Goal: Task Accomplishment & Management: Use online tool/utility

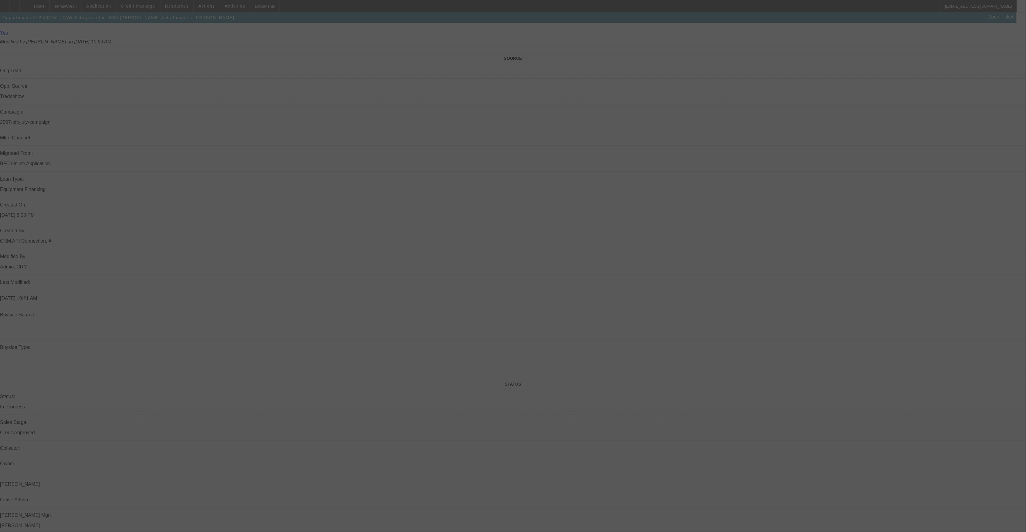
scroll to position [404, 0]
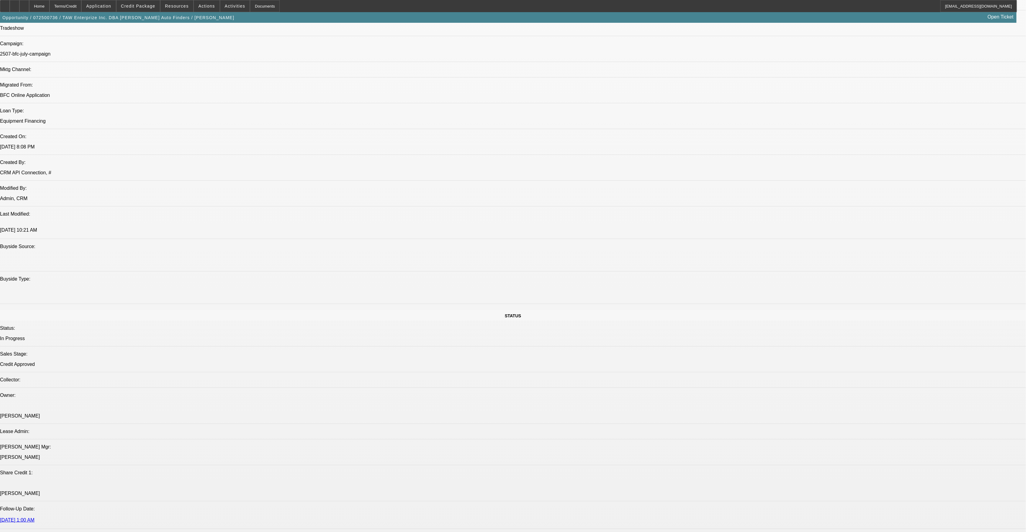
select select "0"
select select "0.1"
select select "0"
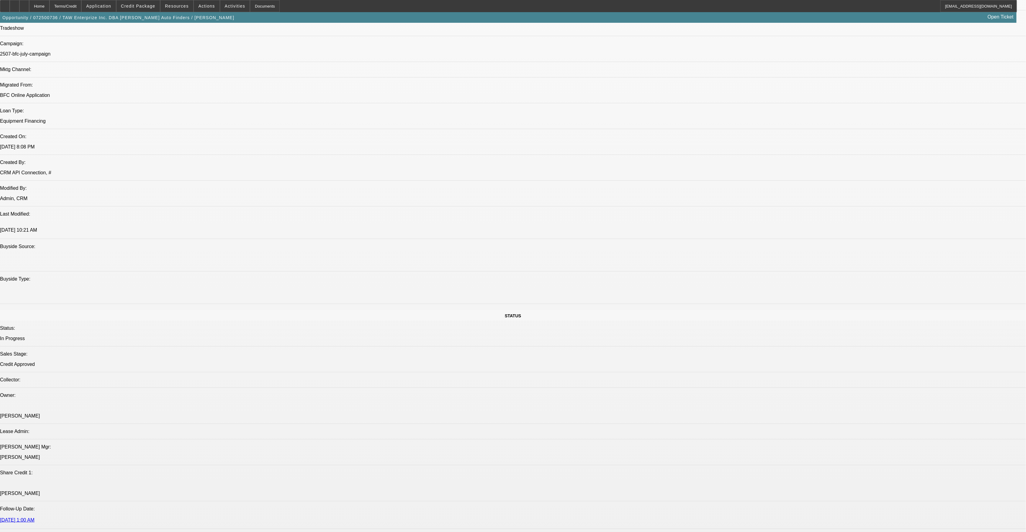
select select "0.1"
select select "0"
select select "0.1"
select select "0"
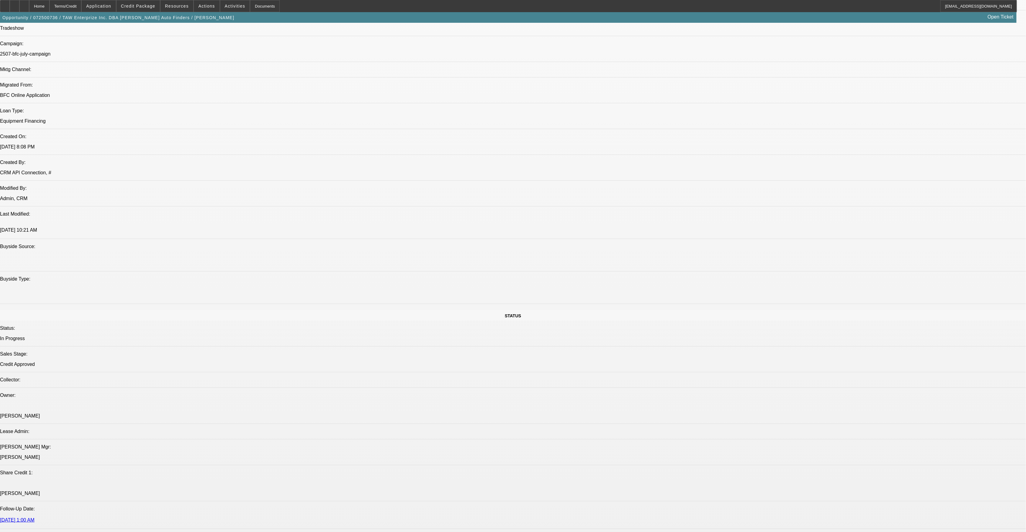
select select "0"
select select "0.1"
select select "1"
select select "3"
select select "4"
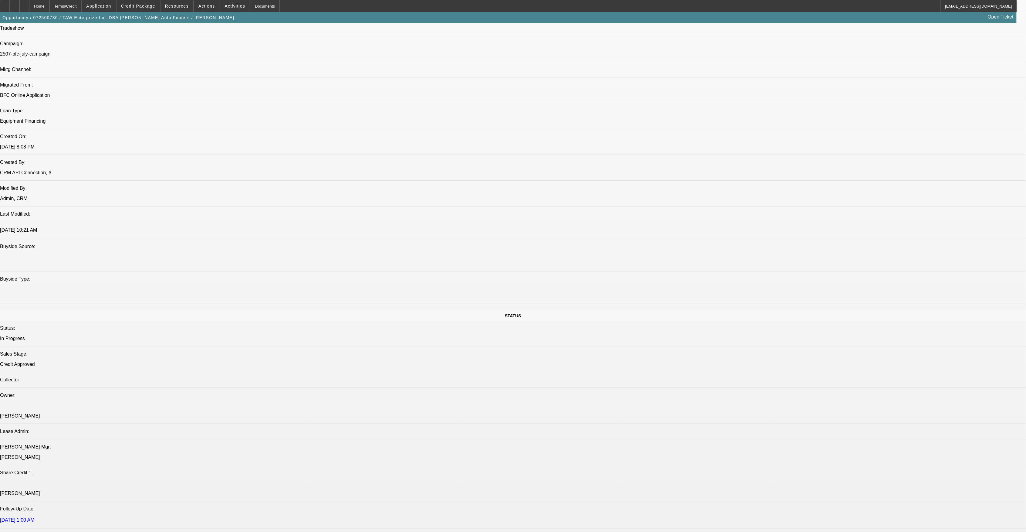
select select "1"
select select "2"
select select "4"
select select "1"
select select "2"
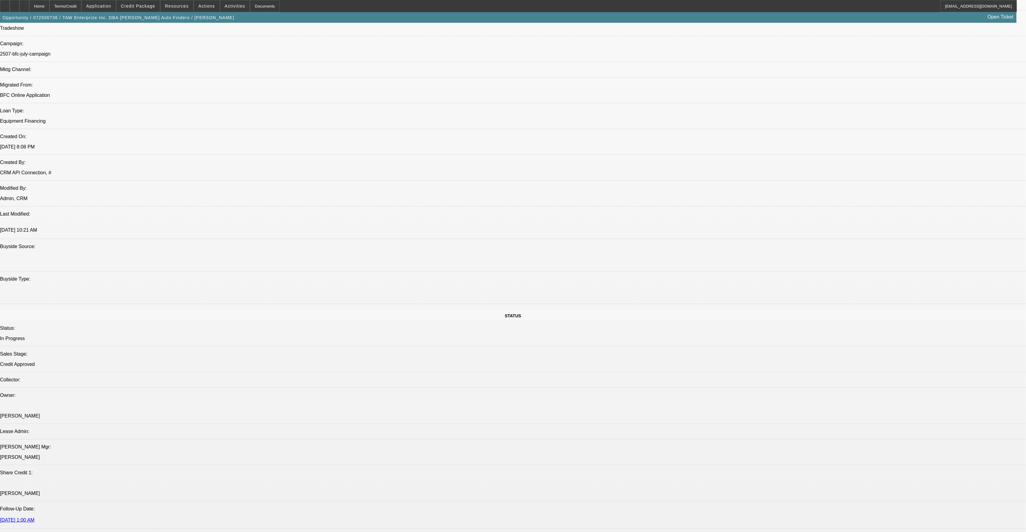
select select "4"
select select "1"
select select "3"
select select "4"
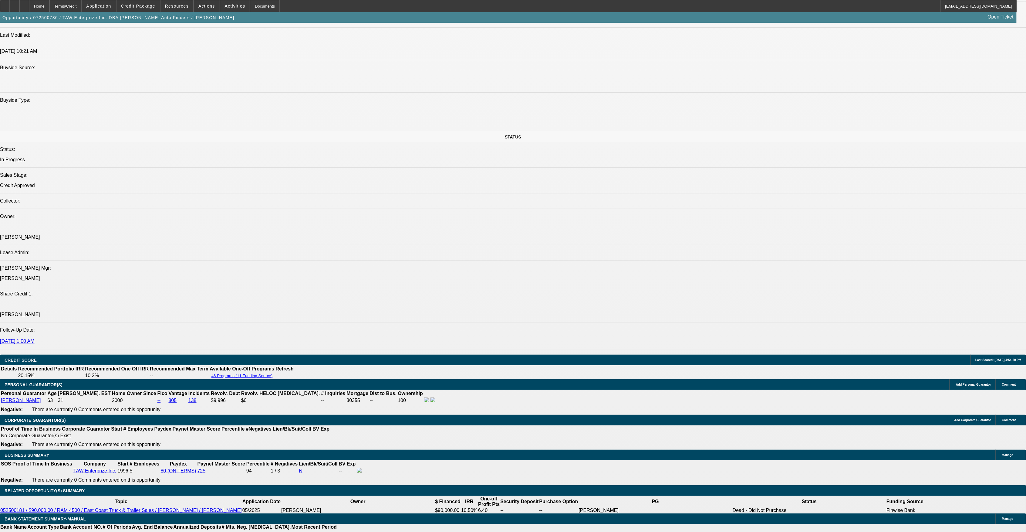
scroll to position [647, 0]
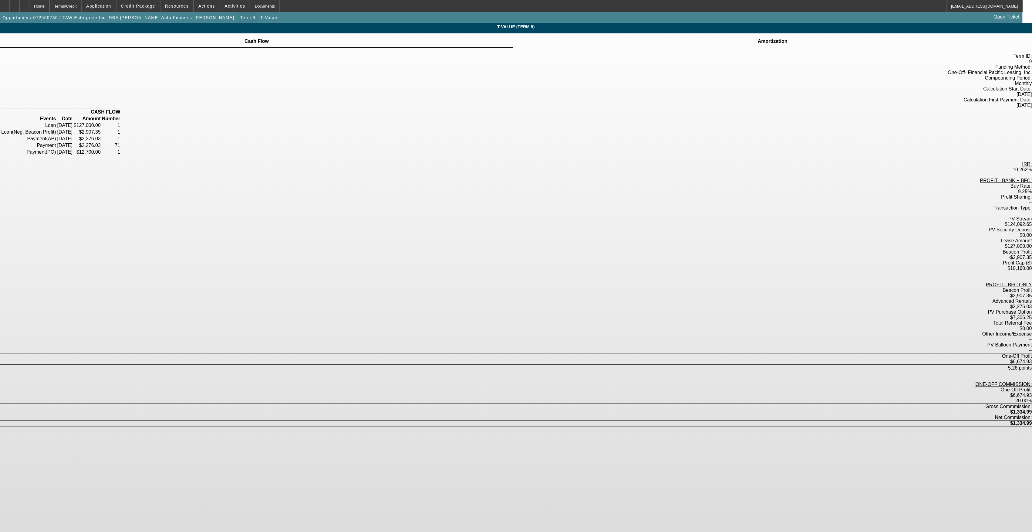
click at [240, 17] on span "Term 9" at bounding box center [247, 17] width 15 height 5
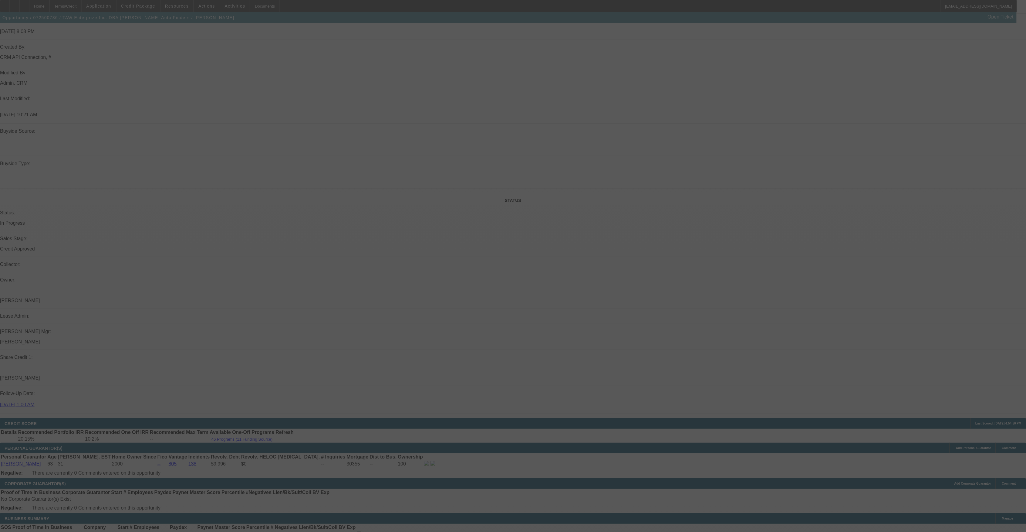
scroll to position [492, 0]
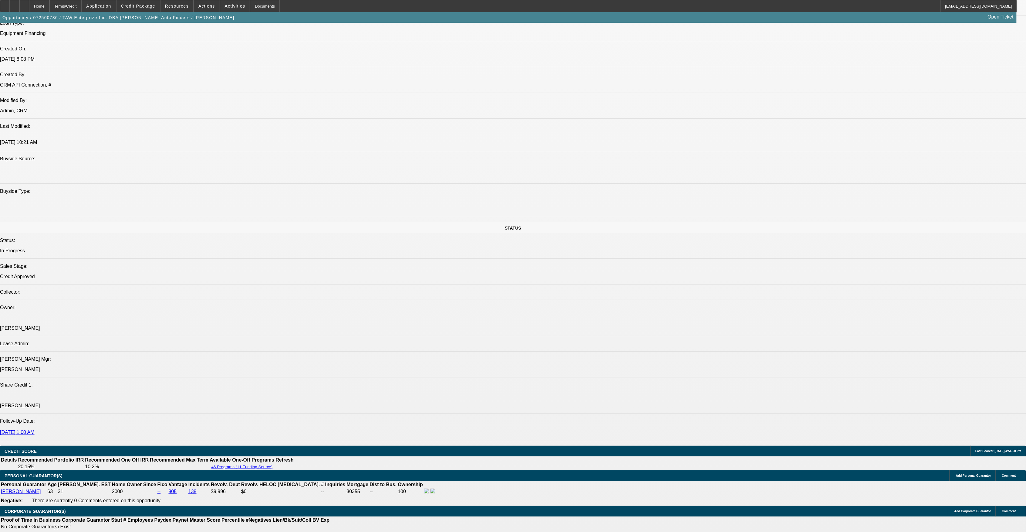
select select "0"
select select "3"
select select "0.1"
select select "4"
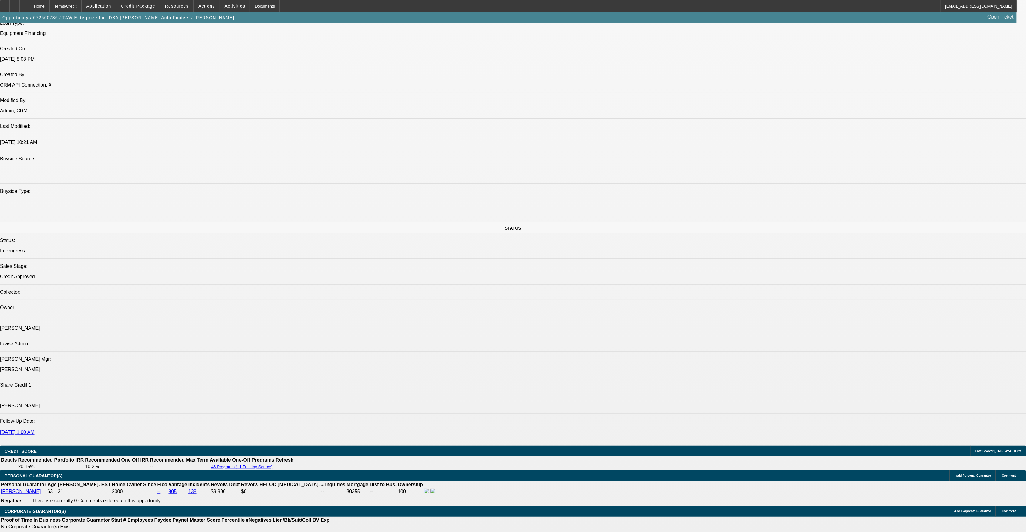
select select "0"
select select "2"
select select "0.1"
select select "4"
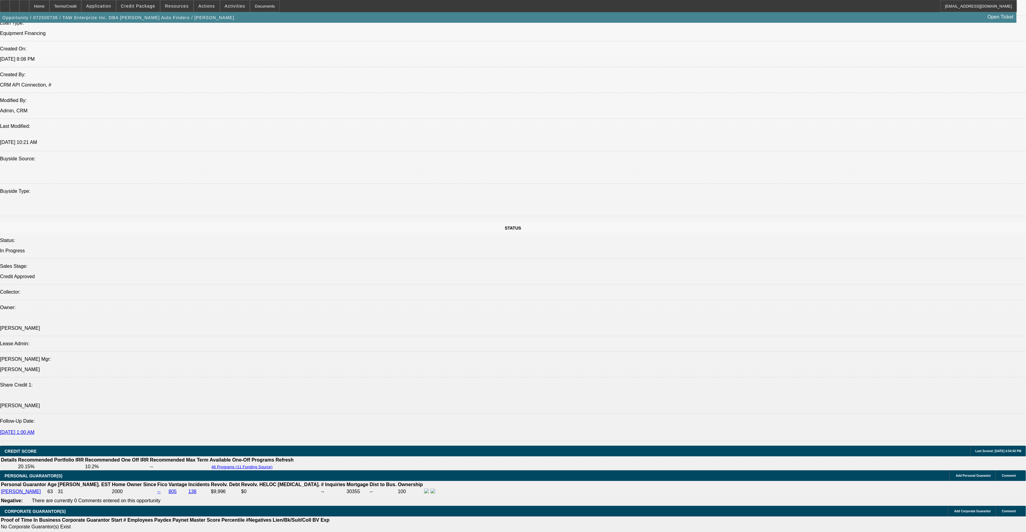
select select "0"
select select "2"
select select "0.1"
select select "4"
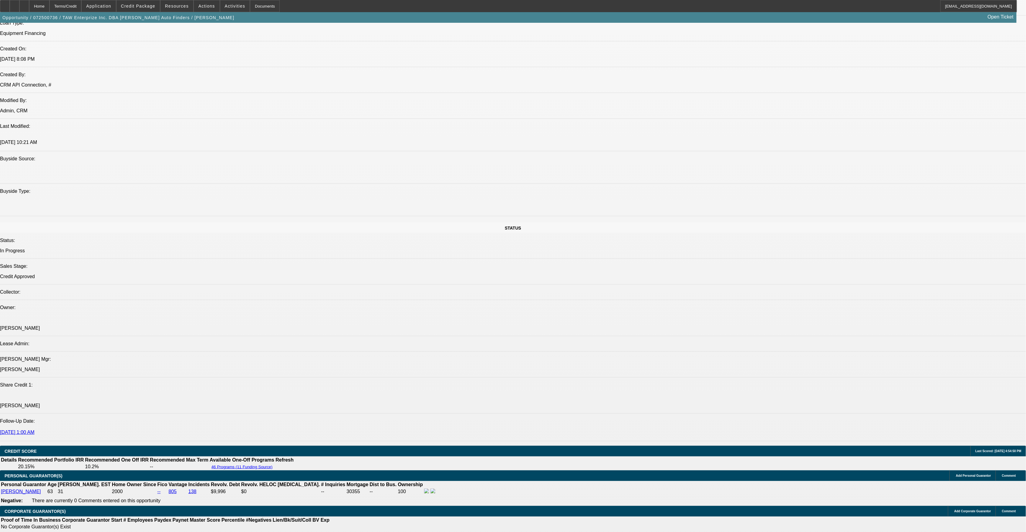
select select "0"
select select "3"
select select "0.1"
select select "4"
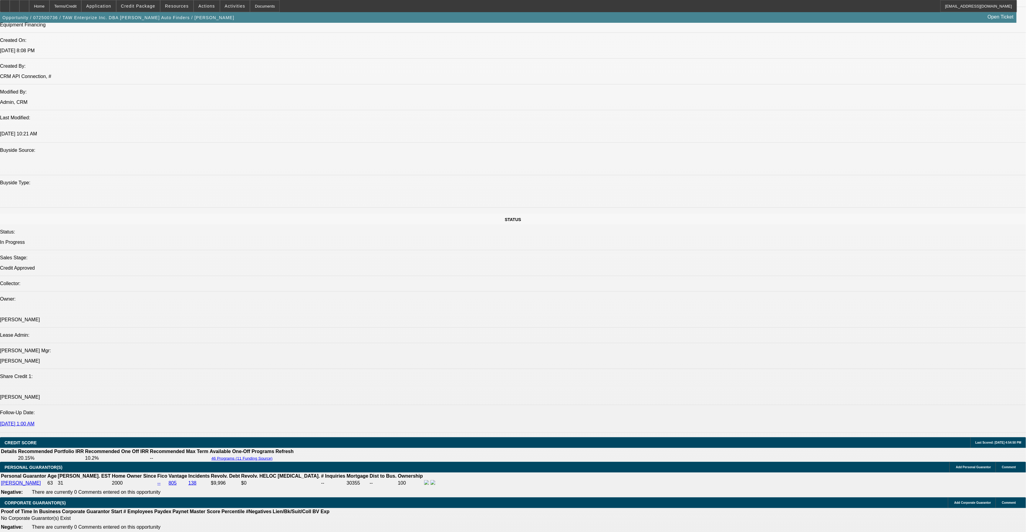
scroll to position [613, 0]
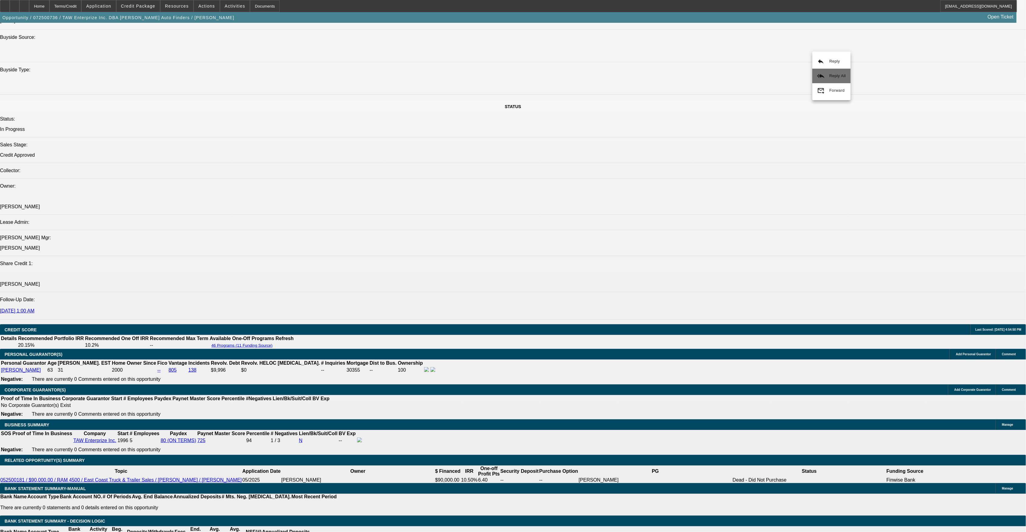
click at [836, 77] on span "Reply All" at bounding box center [838, 75] width 16 height 5
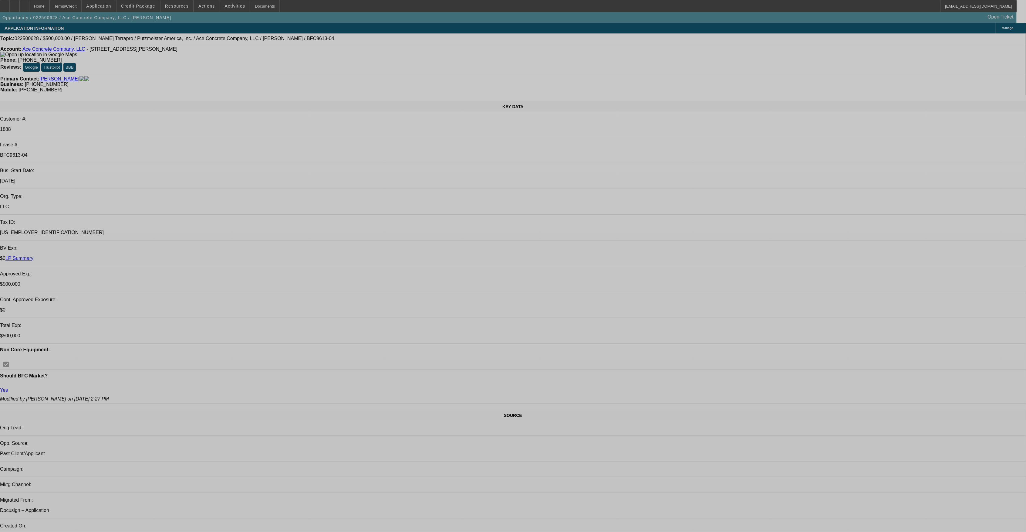
select select "0"
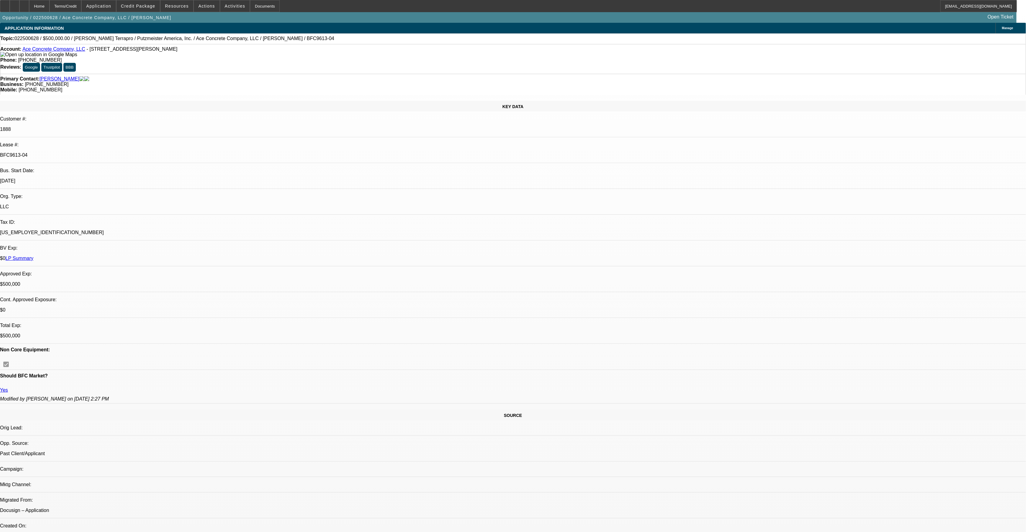
select select "0"
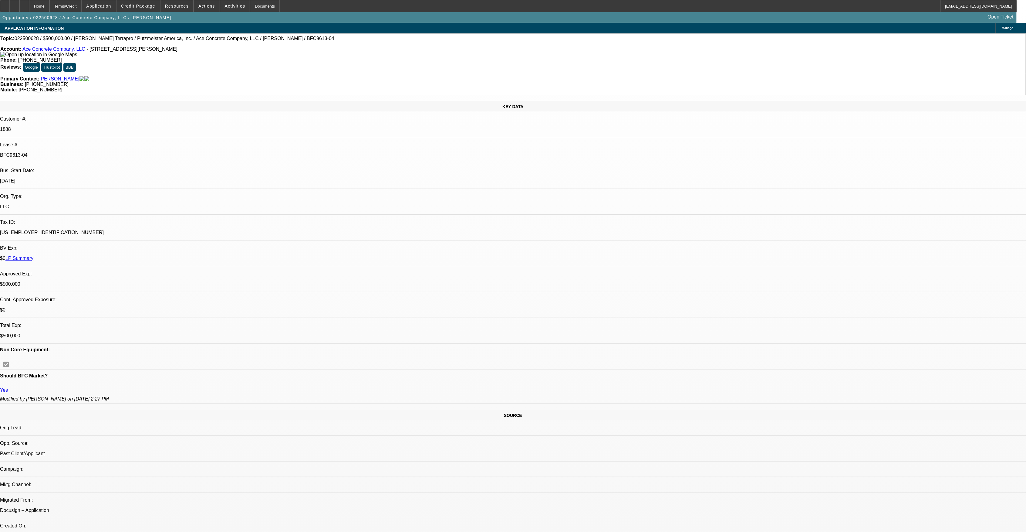
select select "0"
select select "2"
select select "0"
select select "2"
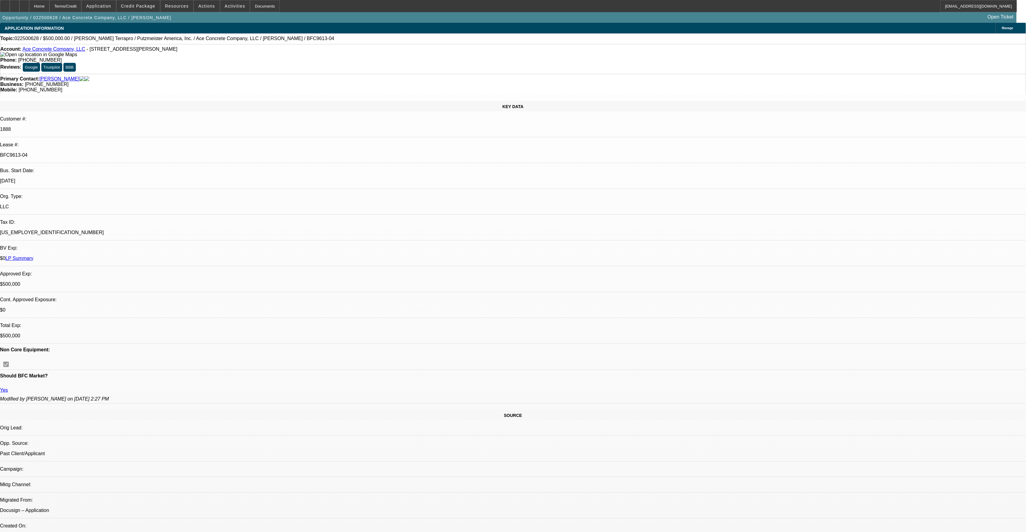
select select "0"
select select "1"
select select "3"
select select "6"
select select "1"
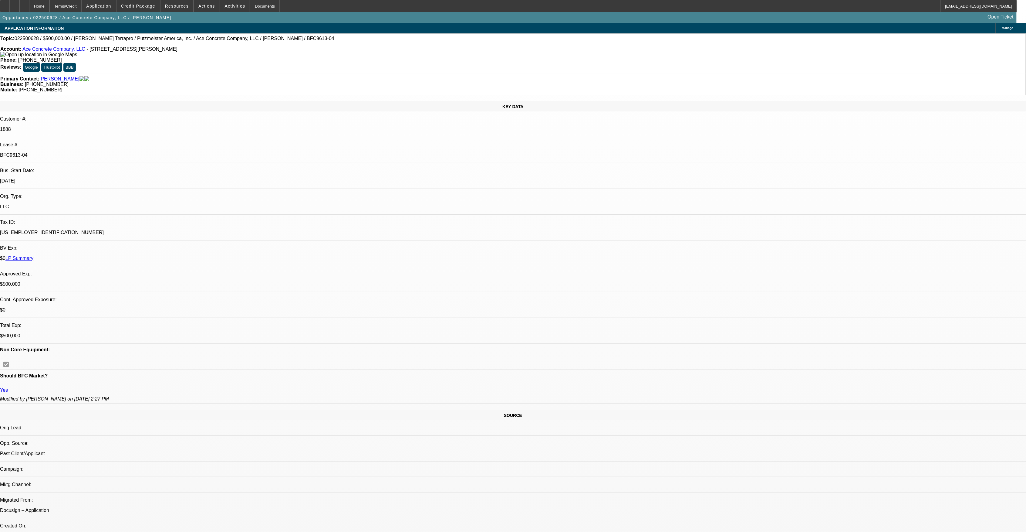
select select "3"
select select "6"
select select "1"
select select "2"
select select "6"
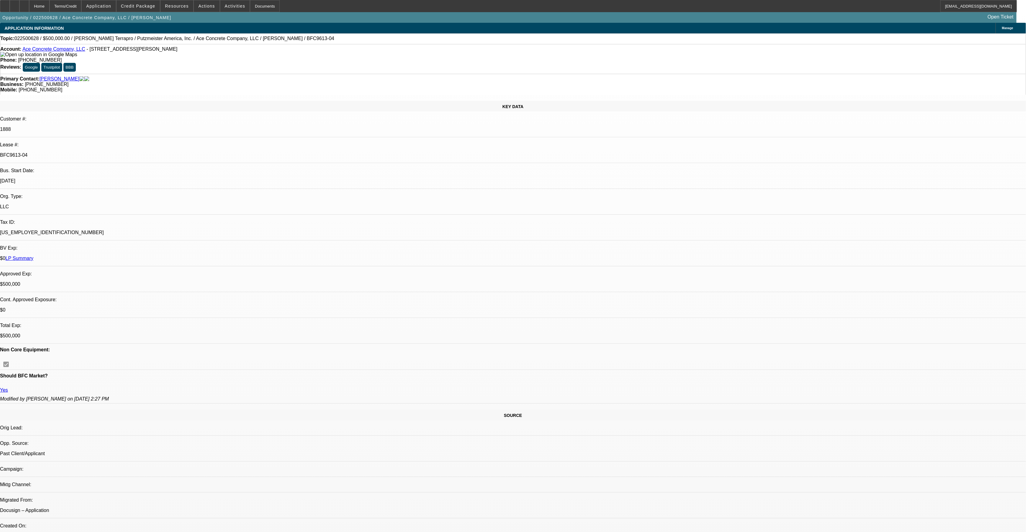
select select "1"
select select "2"
select select "6"
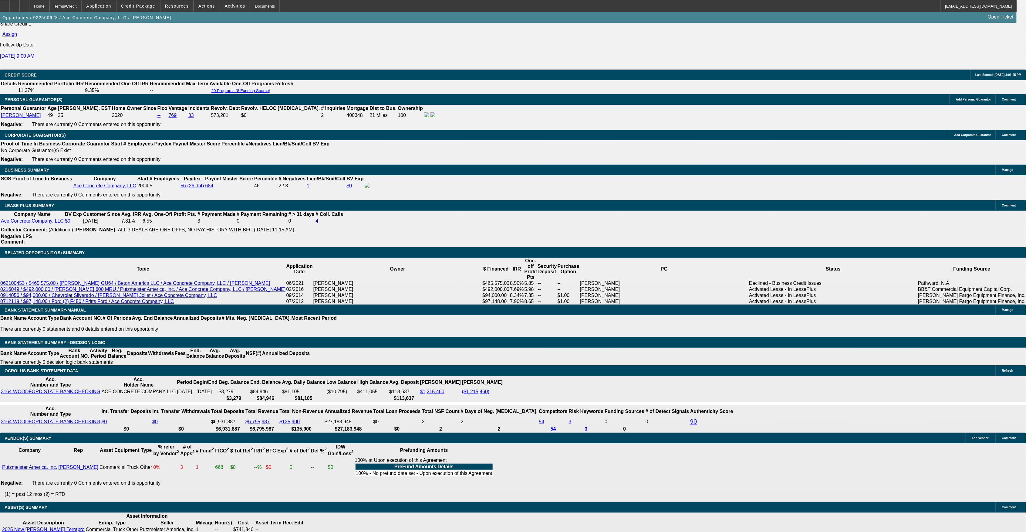
scroll to position [850, 0]
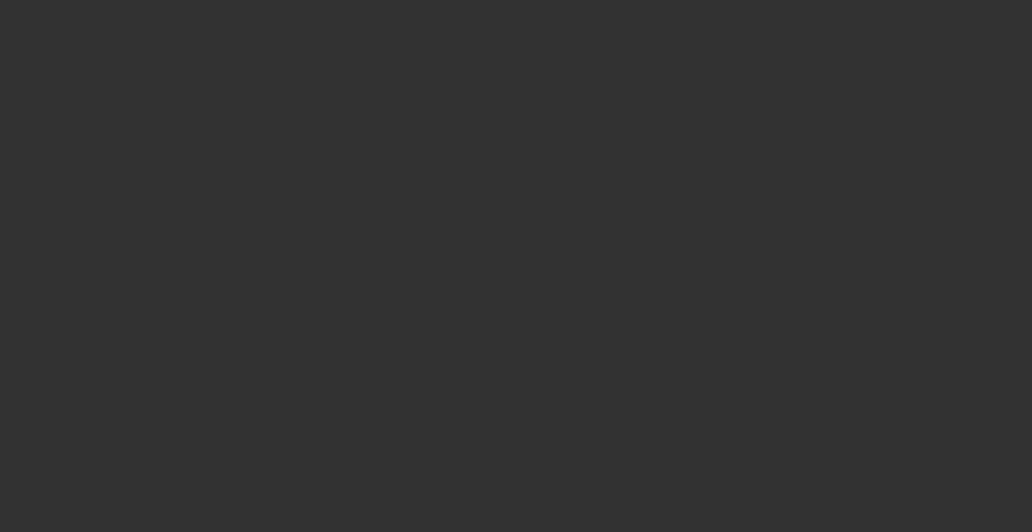
select select "0.15"
select select "2"
select select "0"
select select "0.15"
select select "2"
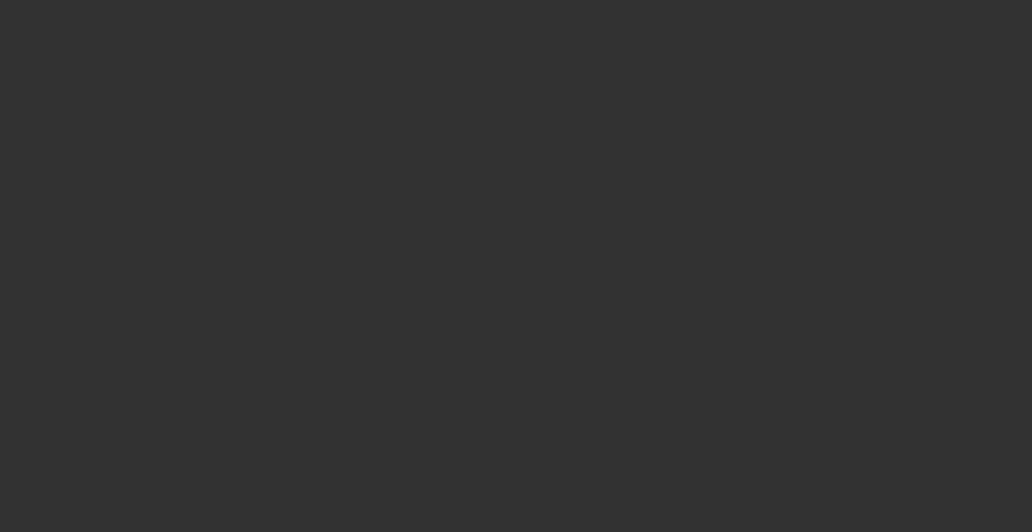
select select "0.1"
select select "0.15"
select select "2"
select select "0.1"
select select "0.15"
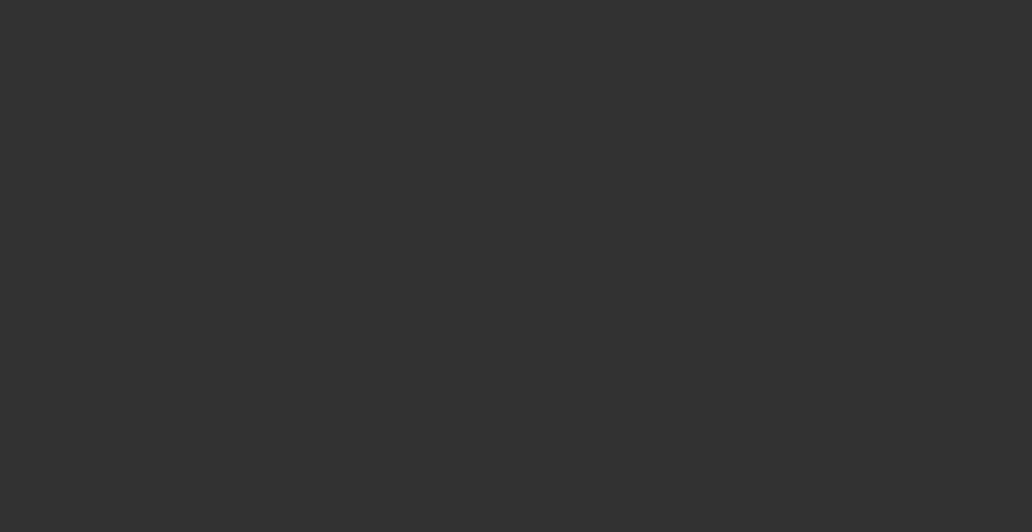
select select "2"
select select "0.1"
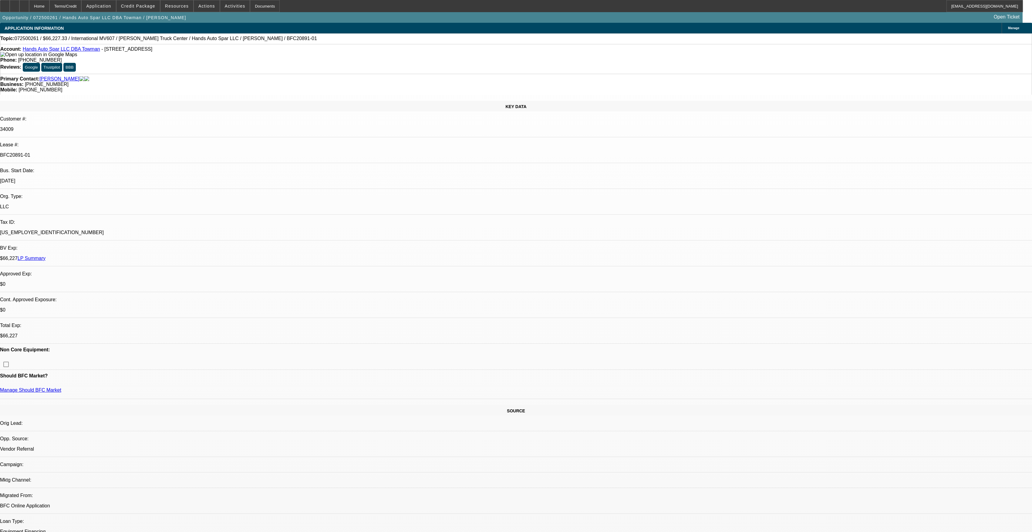
drag, startPoint x: 83, startPoint y: 5, endPoint x: 333, endPoint y: 3, distance: 249.7
click at [82, 5] on div "Terms/Credit" at bounding box center [65, 6] width 32 height 12
select select "1"
select select "2"
select select "6"
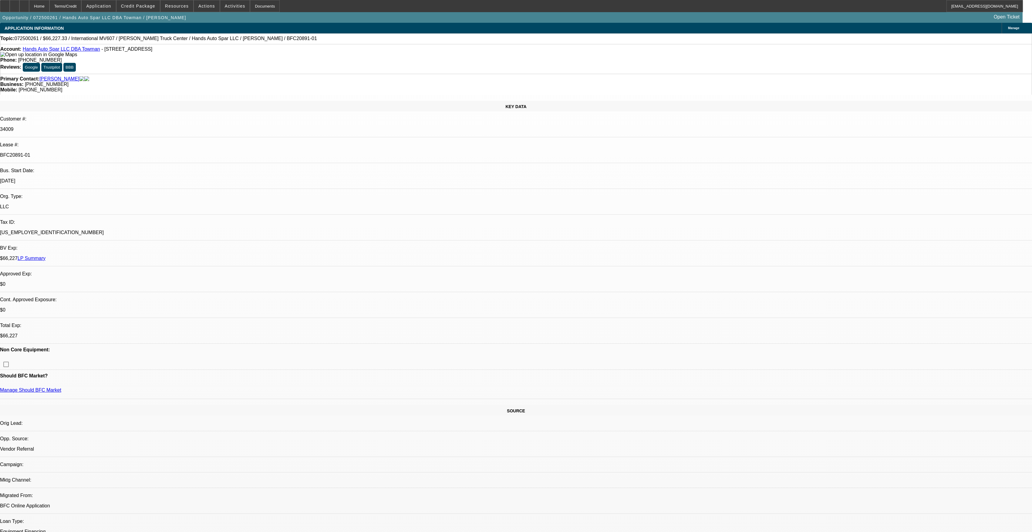
select select "1"
select select "2"
select select "4"
select select "1"
select select "2"
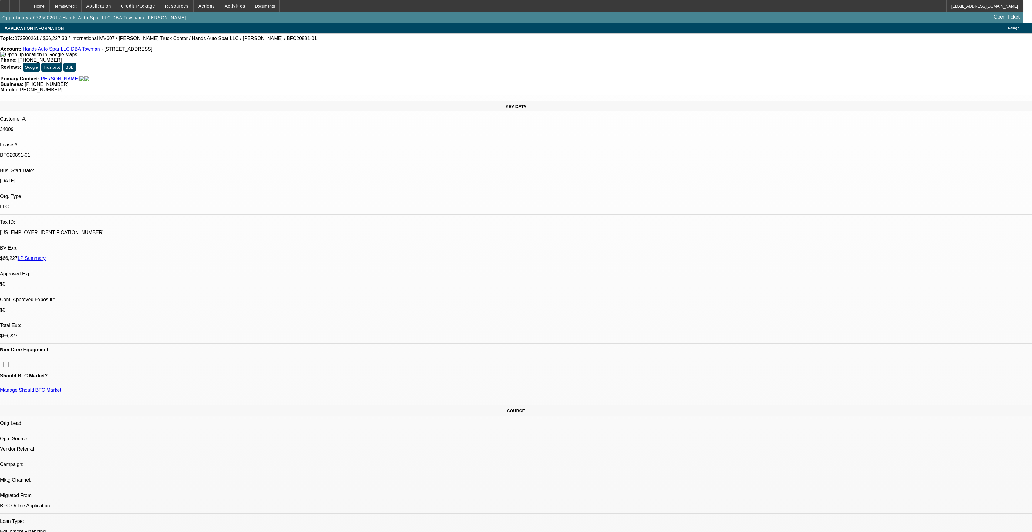
select select "4"
select select "1"
select select "2"
select select "4"
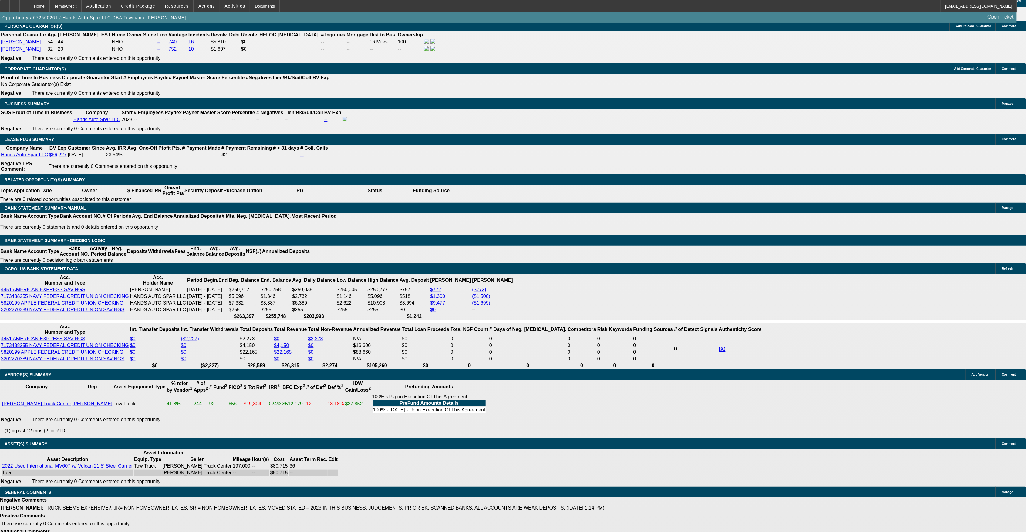
scroll to position [970, 0]
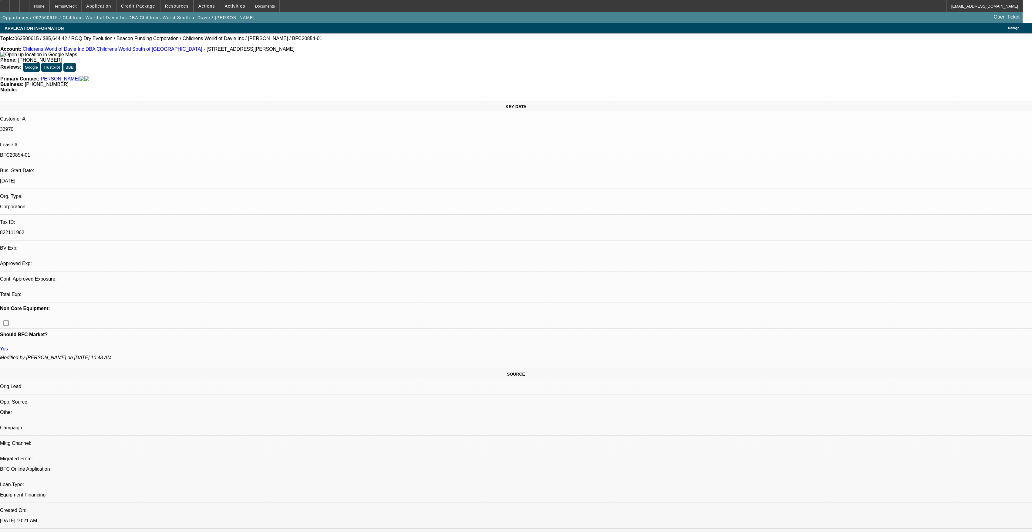
select select "0"
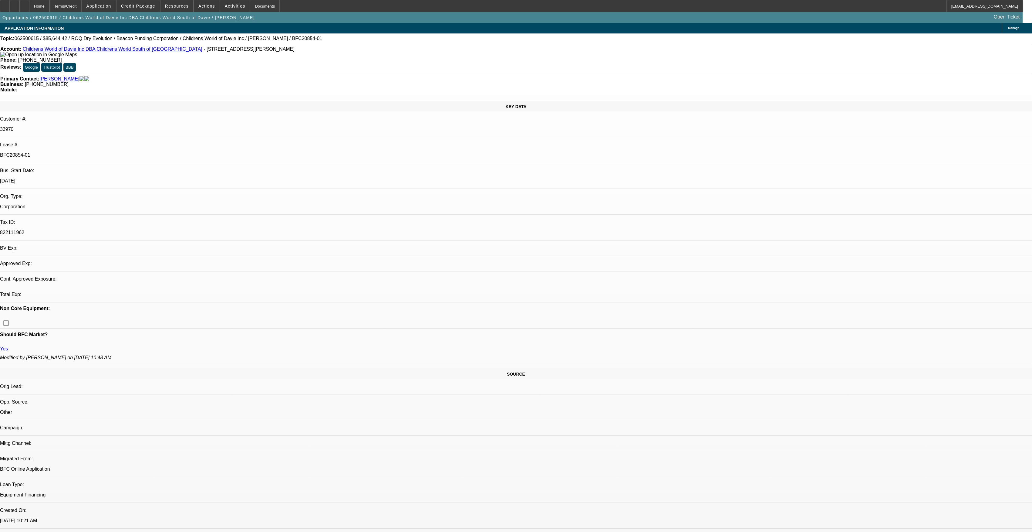
select select "0"
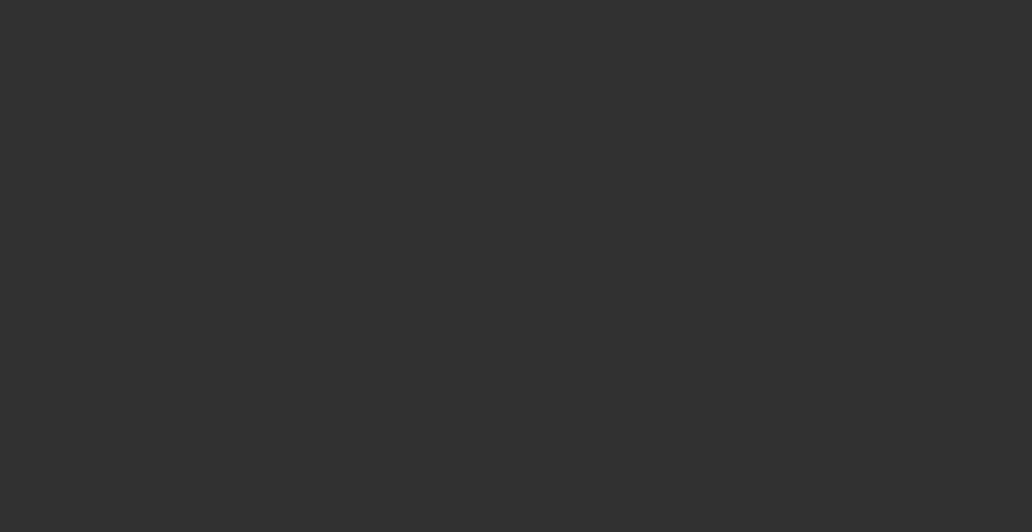
click at [82, 8] on div "Terms/Credit" at bounding box center [65, 6] width 32 height 12
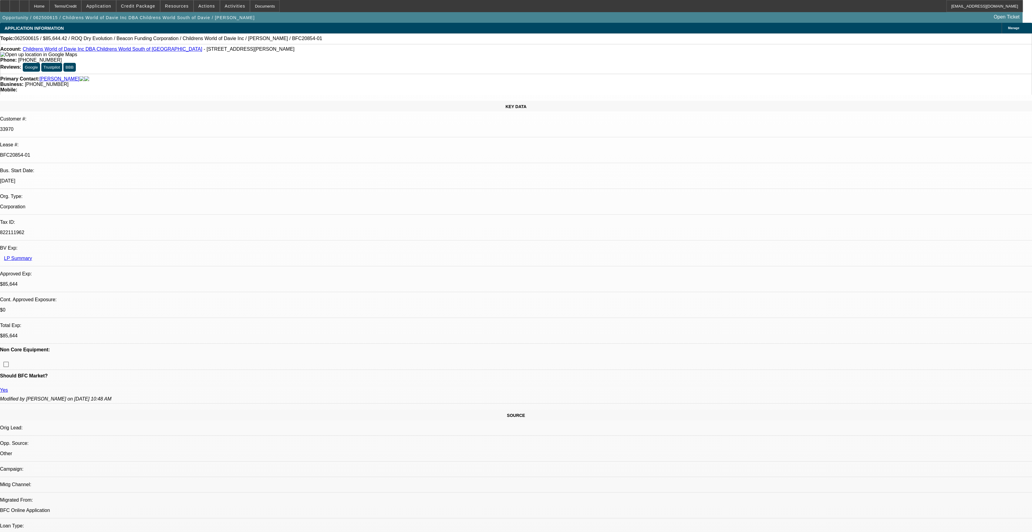
select select "1"
select select "3"
select select "6"
select select "1"
select select "3"
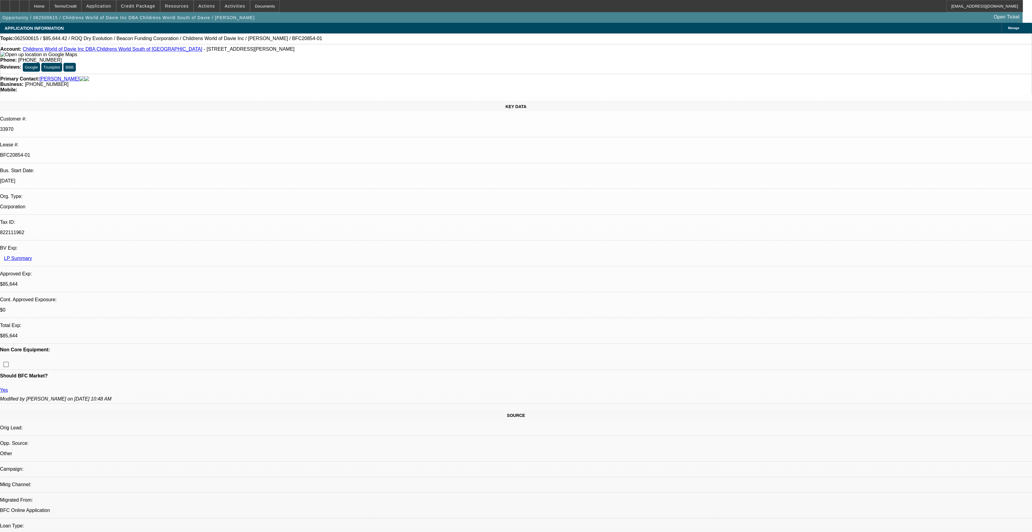
select select "6"
select select "1"
select select "3"
select select "6"
select select "1"
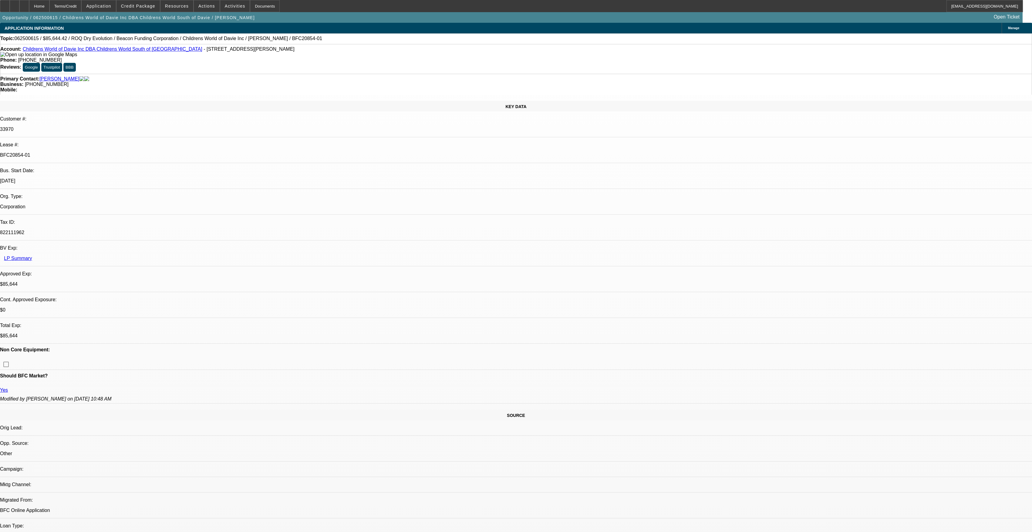
select select "3"
select select "6"
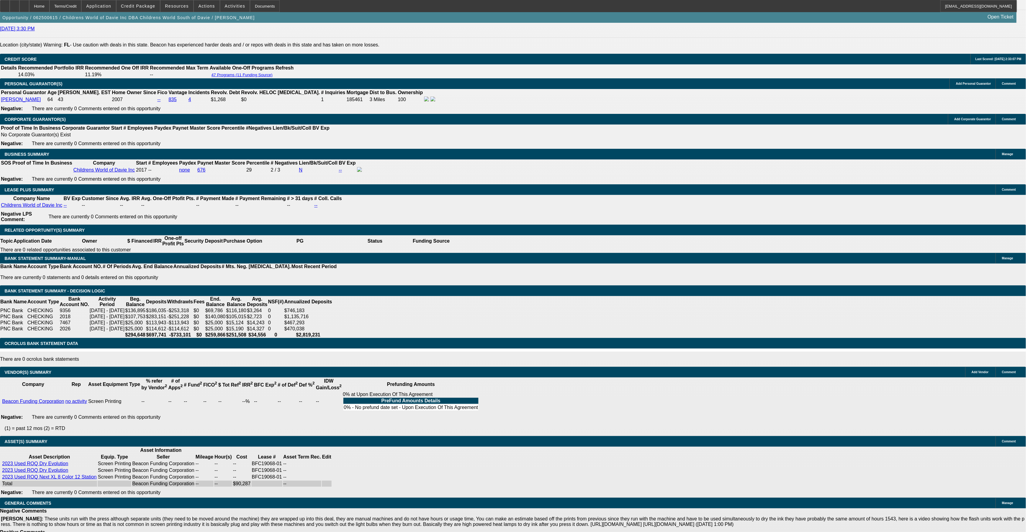
scroll to position [917, 0]
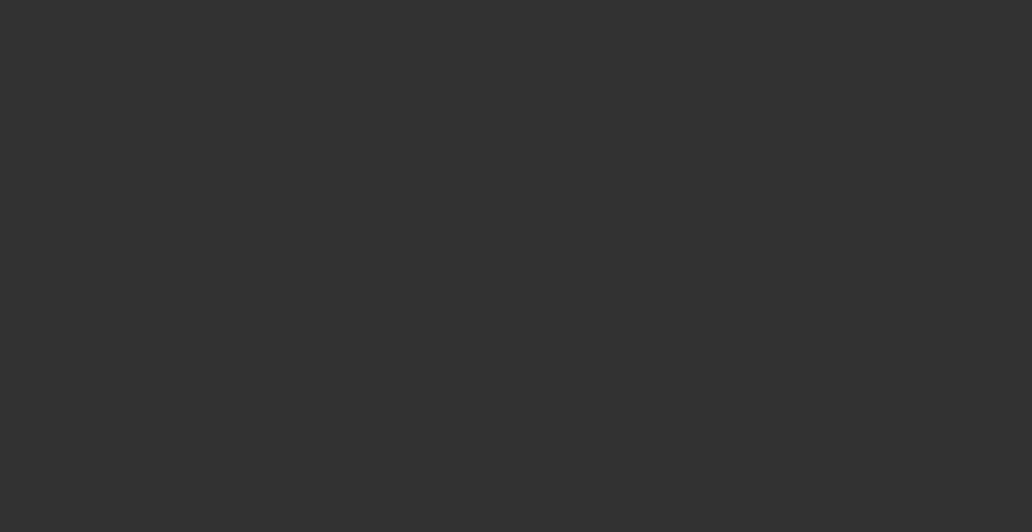
select select "0"
select select "6"
select select "0"
select select "0.1"
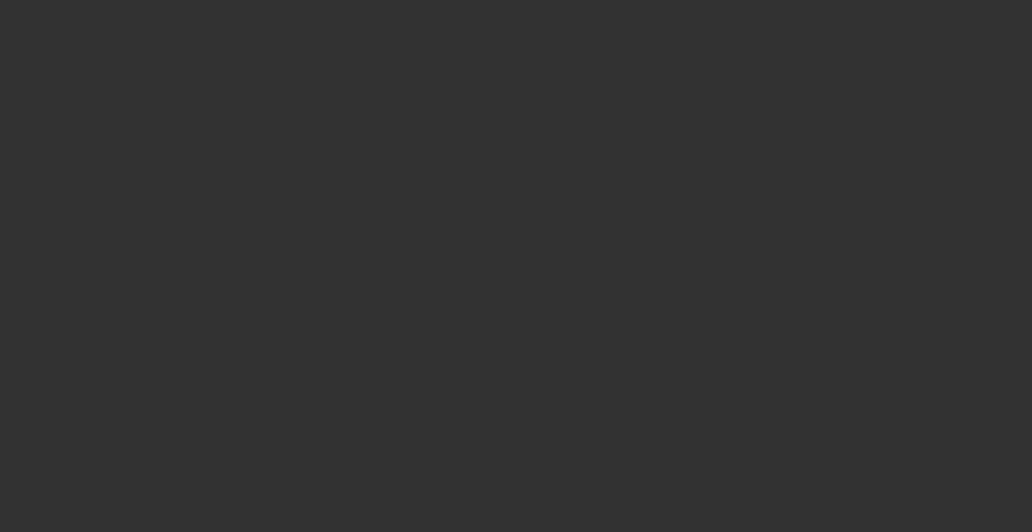
select select "4"
select select "0"
select select "0.1"
select select "4"
select select "0"
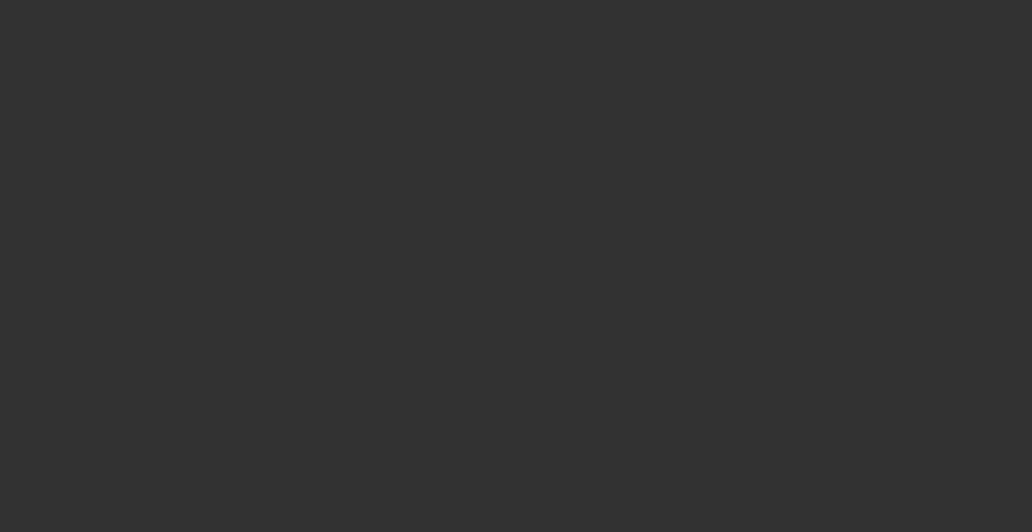
select select "0"
select select "6"
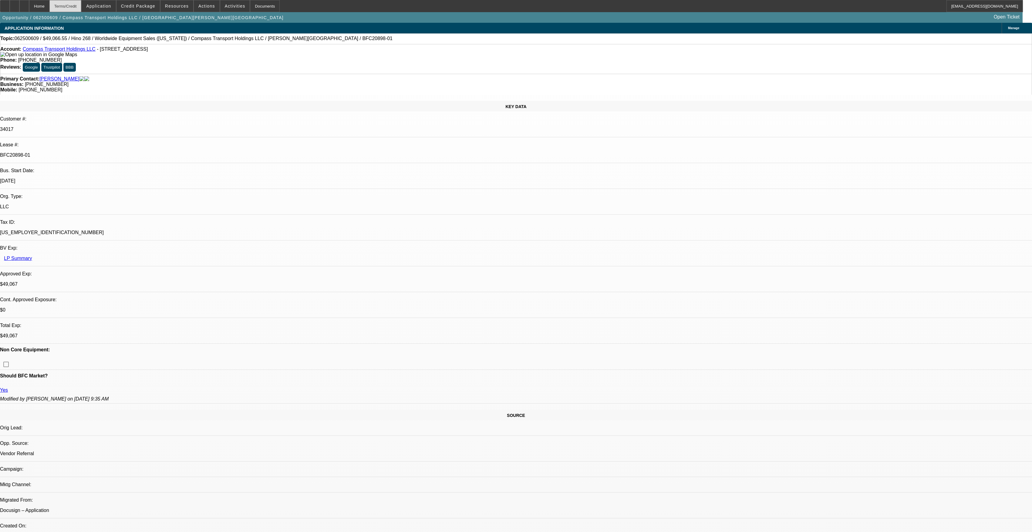
click at [80, 8] on div "Terms/Credit" at bounding box center [65, 6] width 32 height 12
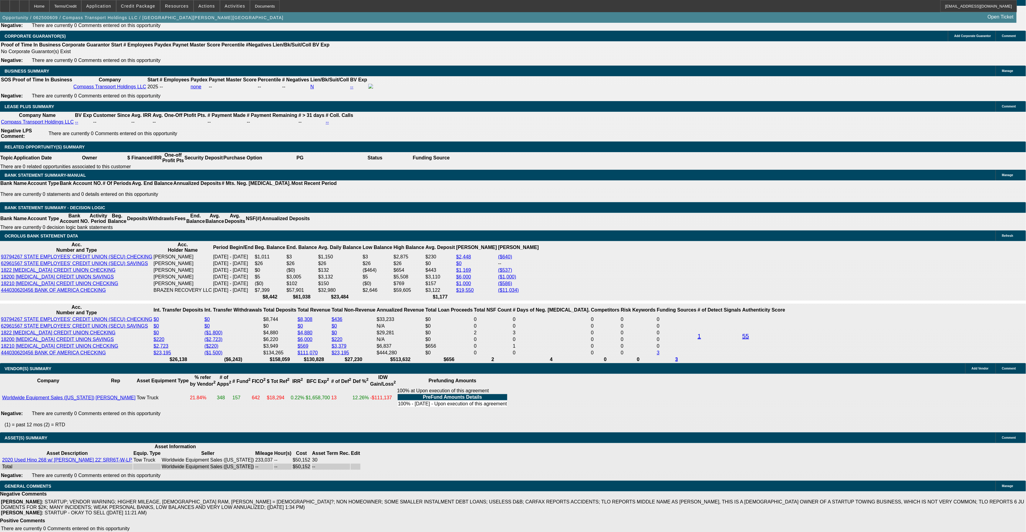
scroll to position [962, 0]
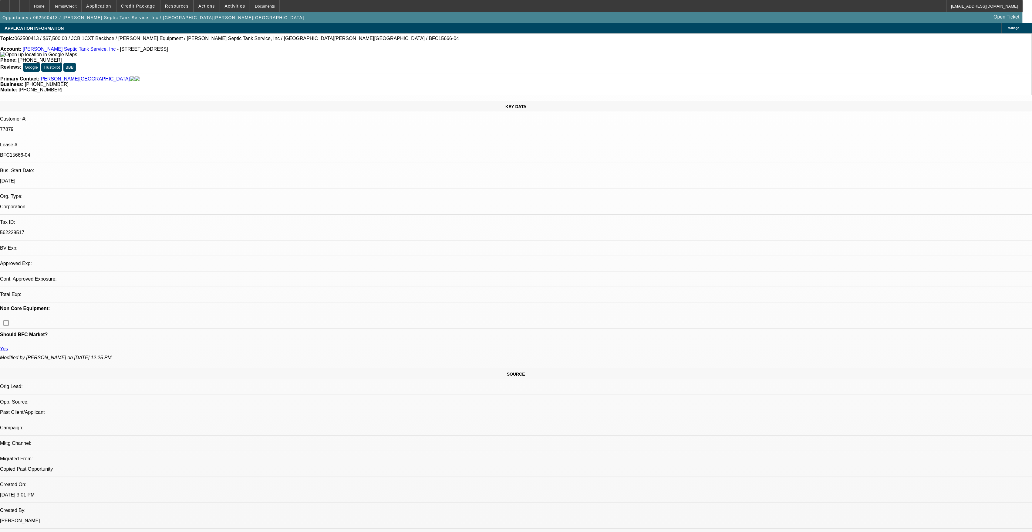
select select "0"
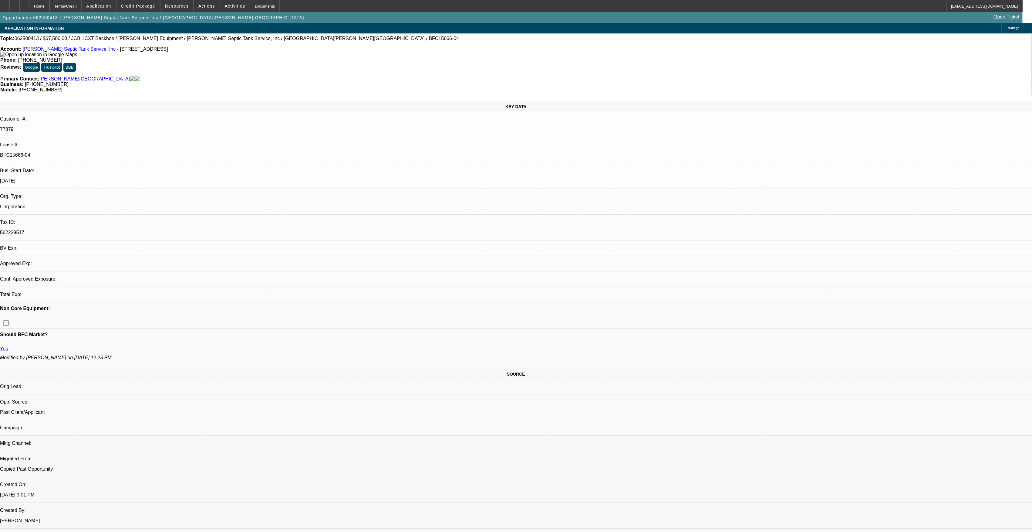
select select "0"
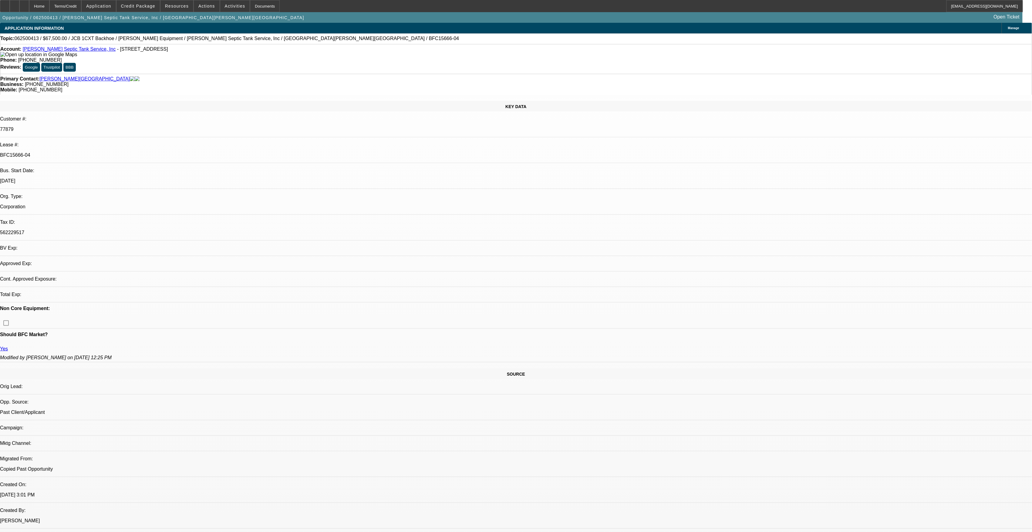
select select "0"
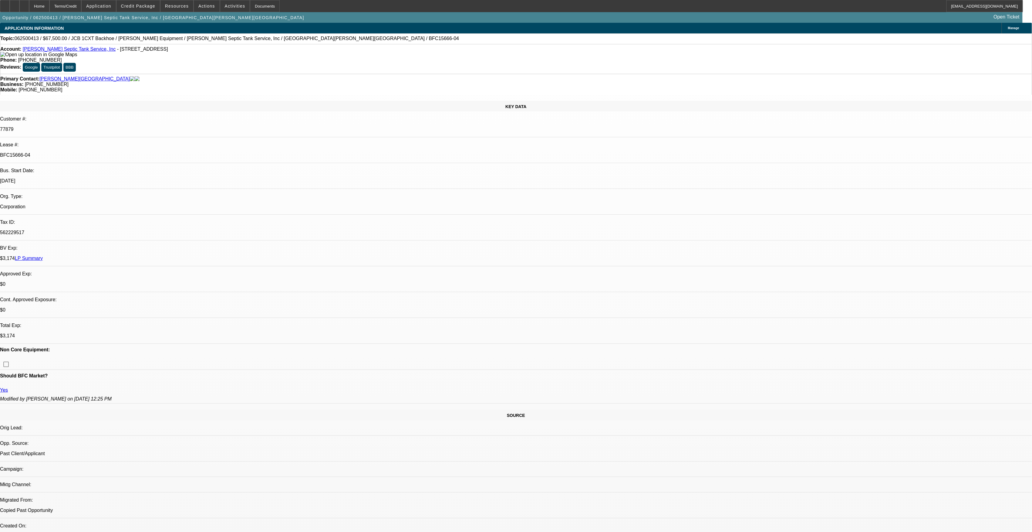
select select "1"
select select "6"
select select "1"
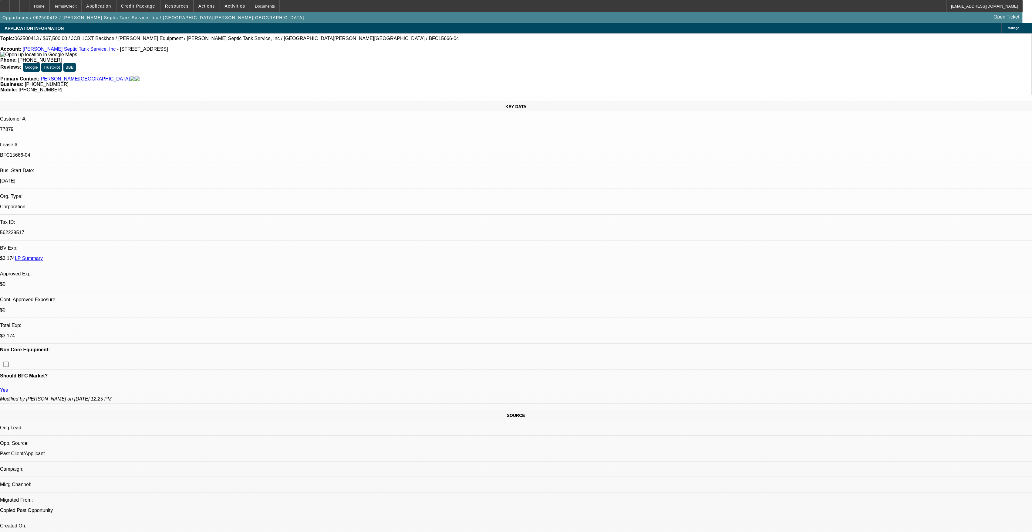
select select "6"
select select "1"
select select "6"
select select "1"
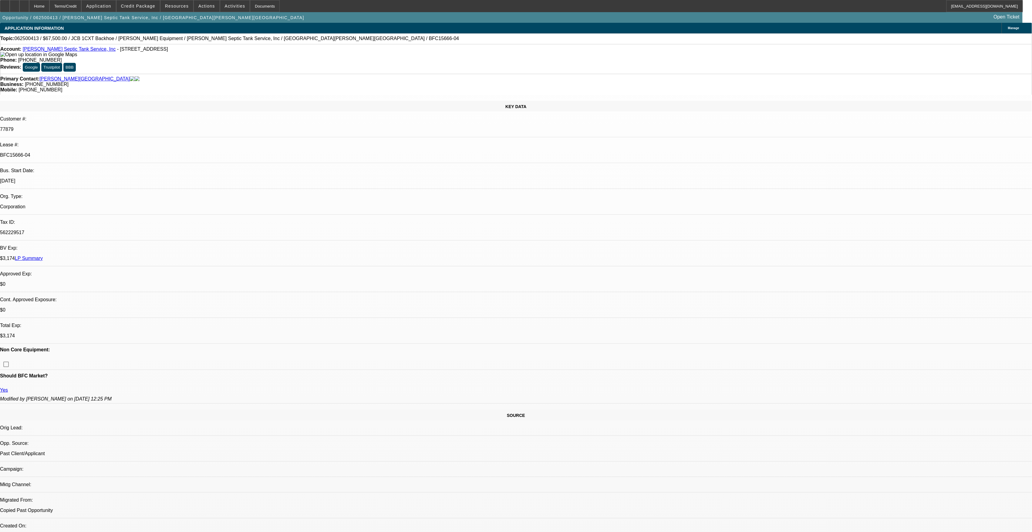
select select "1"
select select "6"
click at [82, 8] on div "Terms/Credit" at bounding box center [65, 6] width 32 height 12
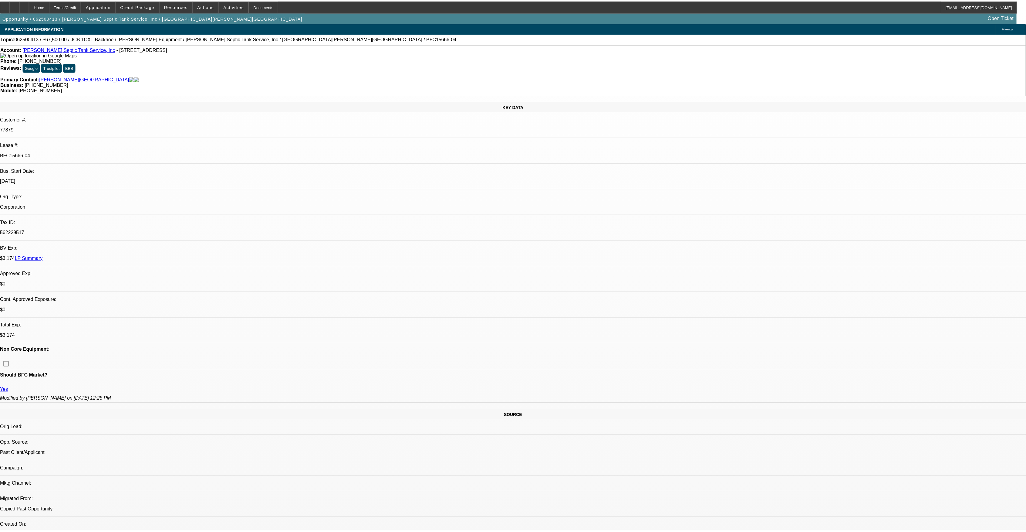
scroll to position [862, 0]
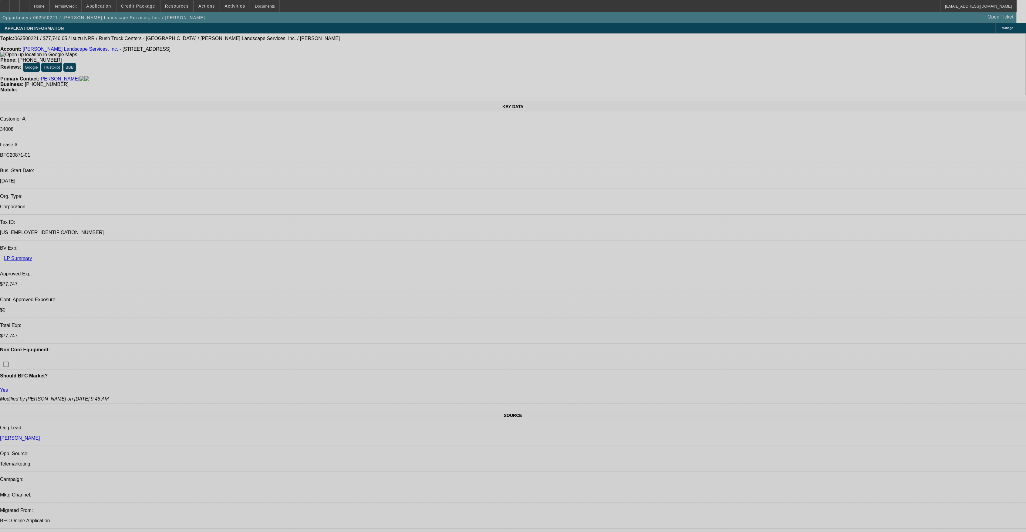
select select "0"
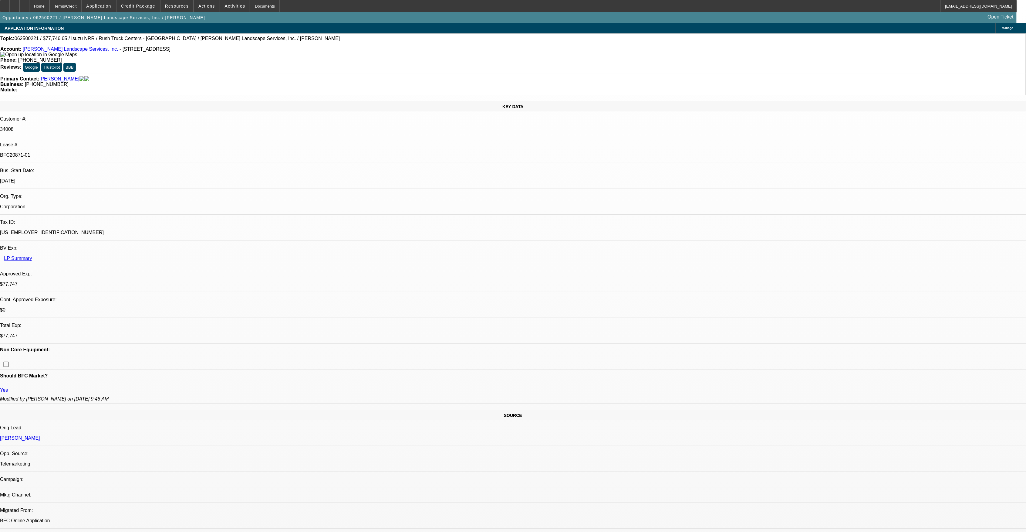
select select "0"
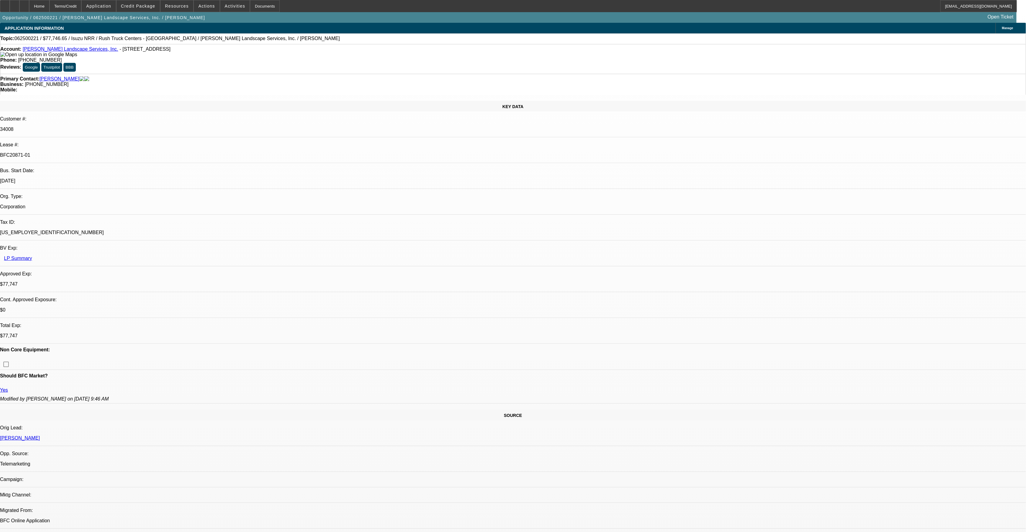
select select "0"
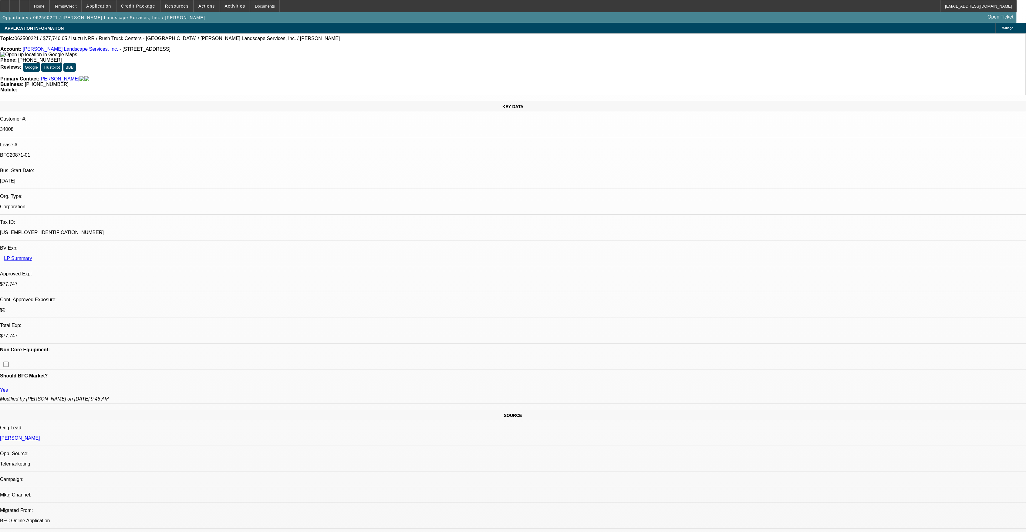
select select "0.1"
select select "1"
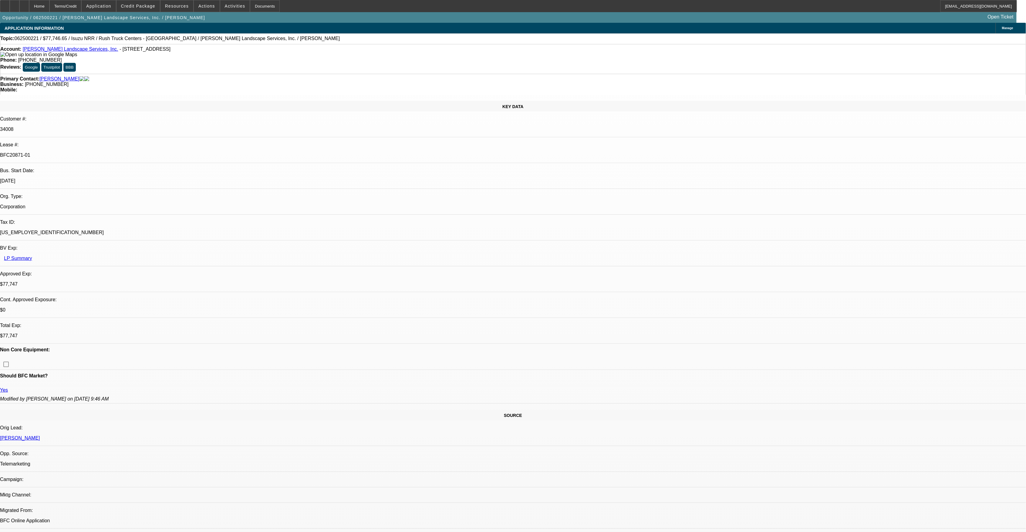
select select "3"
select select "6"
select select "3"
select select "6"
select select "3"
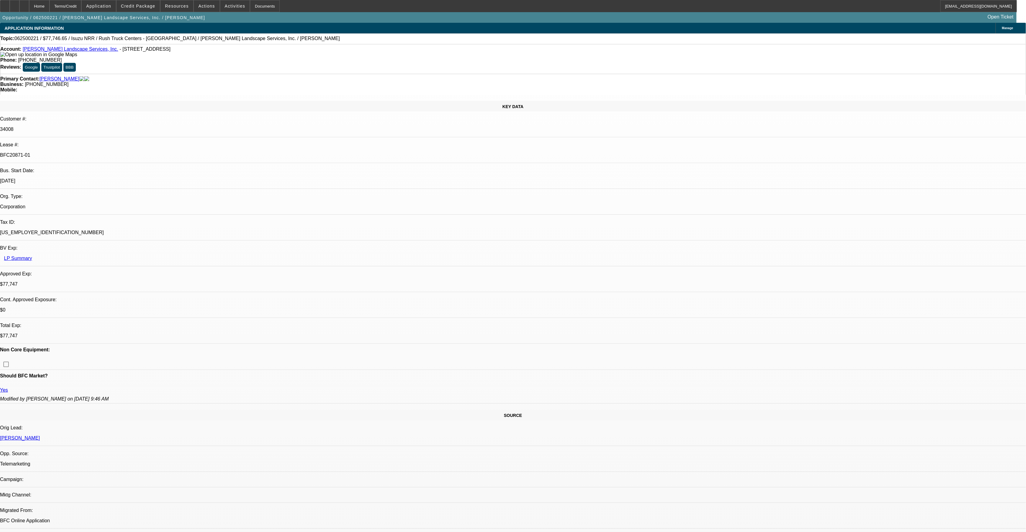
select select "6"
select select "3"
select select "4"
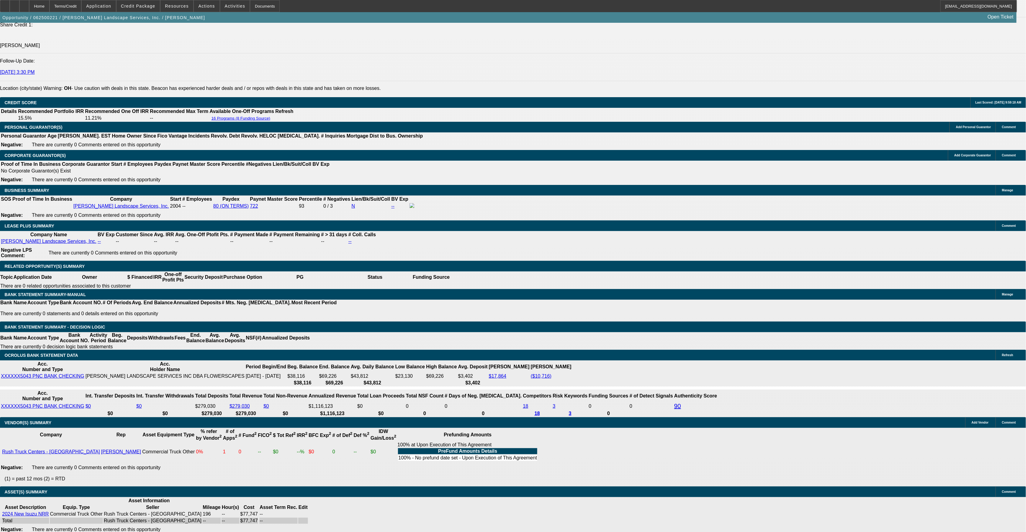
scroll to position [859, 0]
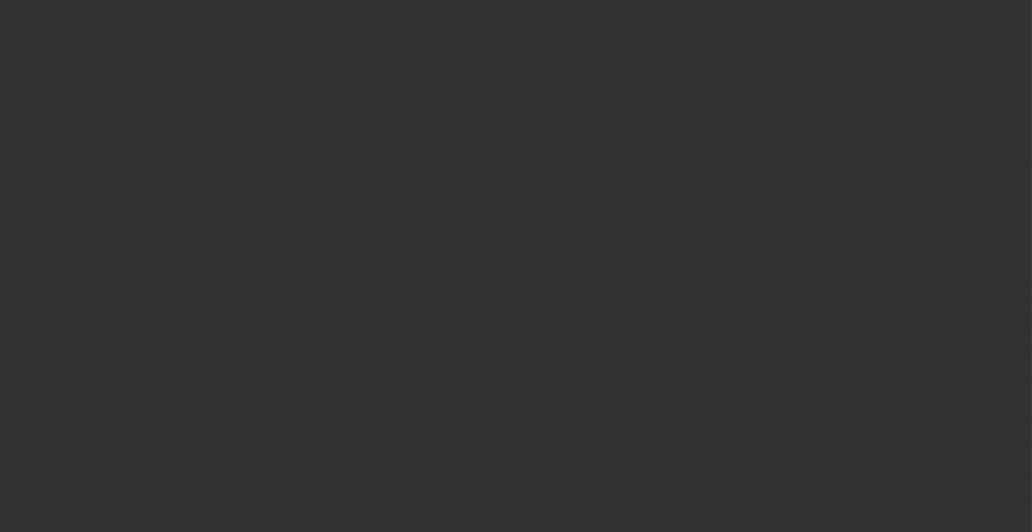
click at [85, 5] on div at bounding box center [516, 266] width 1032 height 532
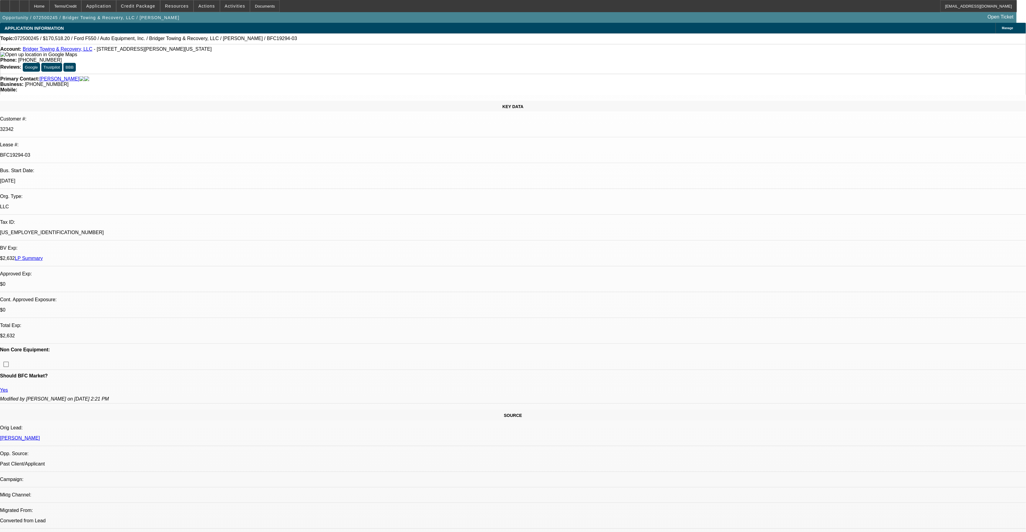
select select "0"
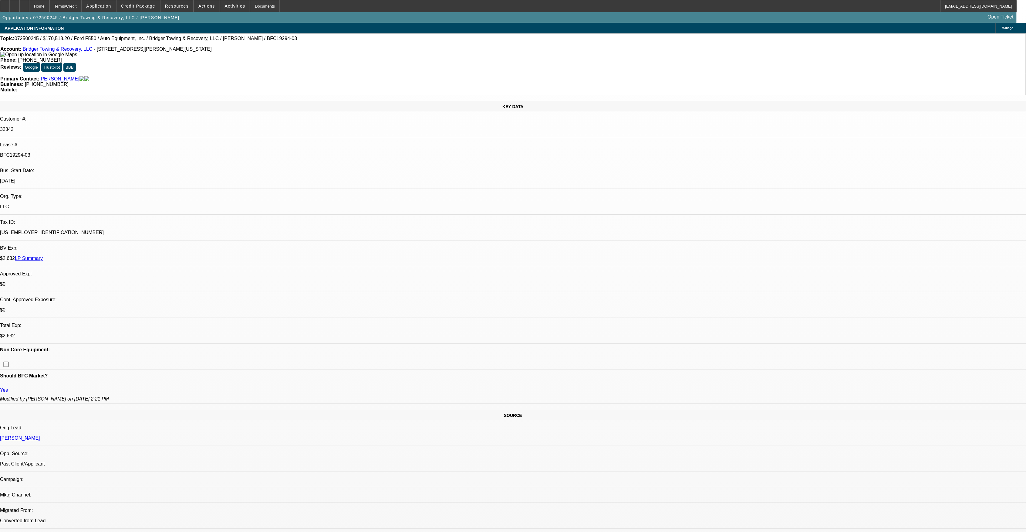
select select "0"
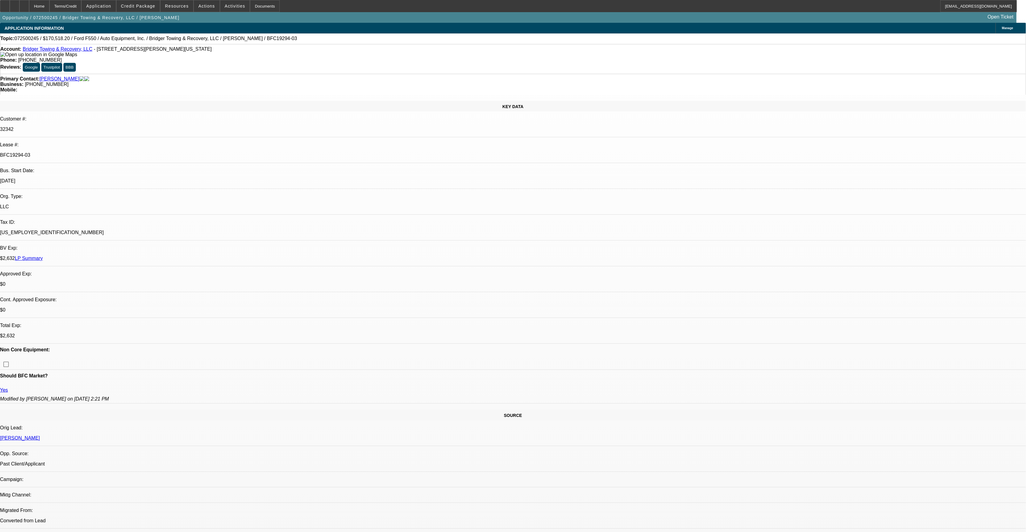
select select "0"
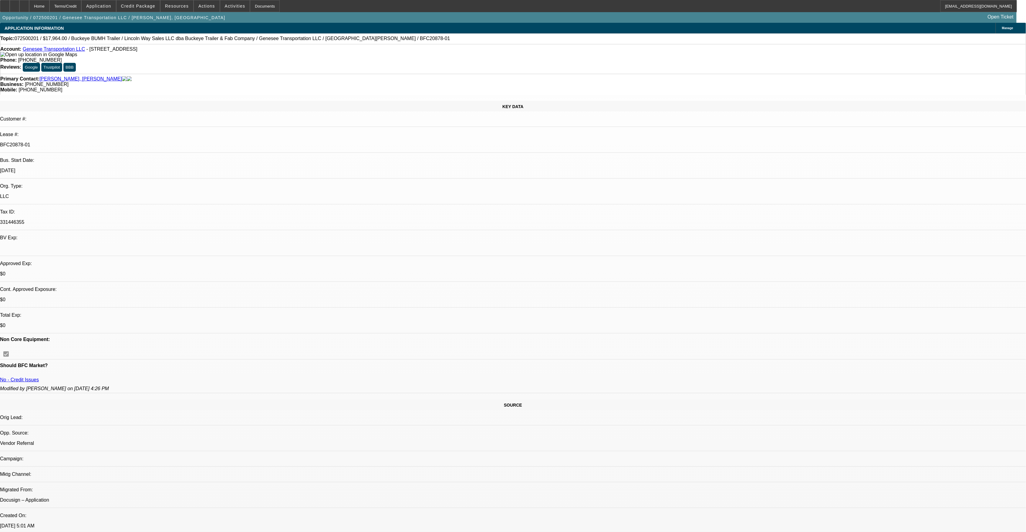
select select "0"
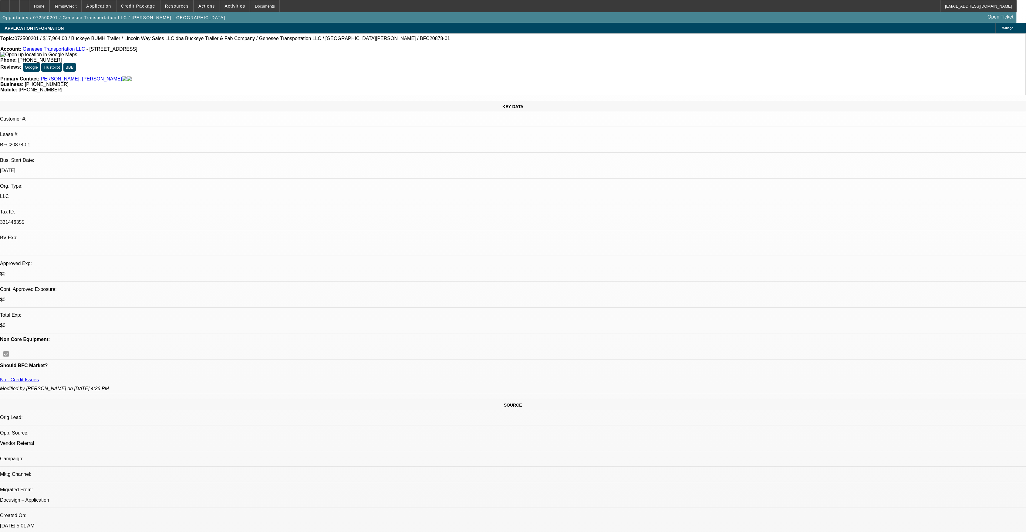
select select "0"
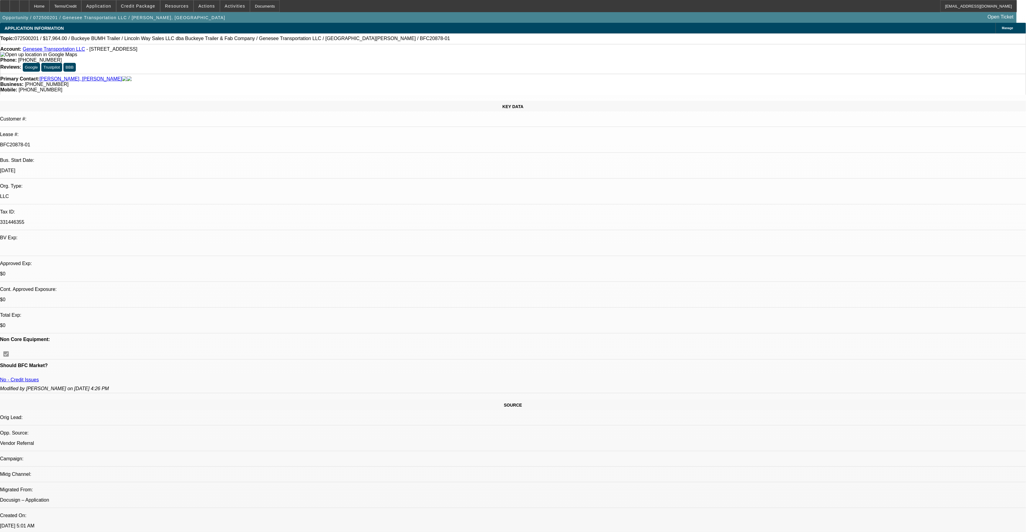
select select "0"
select select "1"
select select "2"
select select "1"
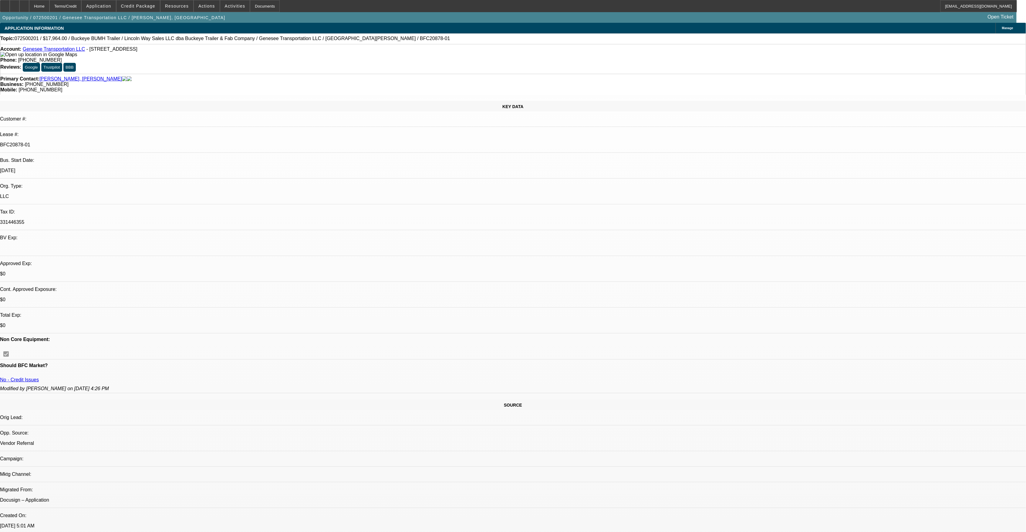
select select "1"
select select "2"
select select "1"
select select "2"
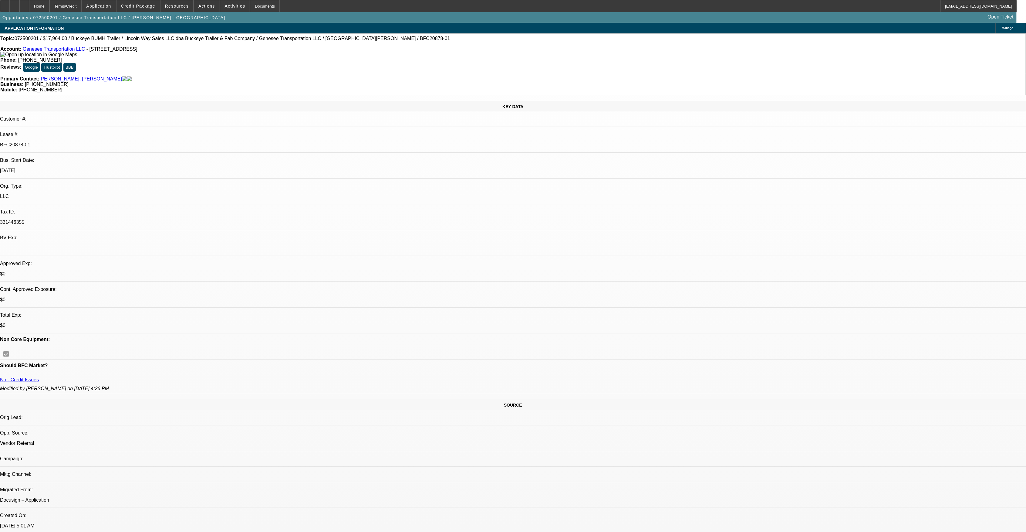
select select "1"
select select "2"
select select "1"
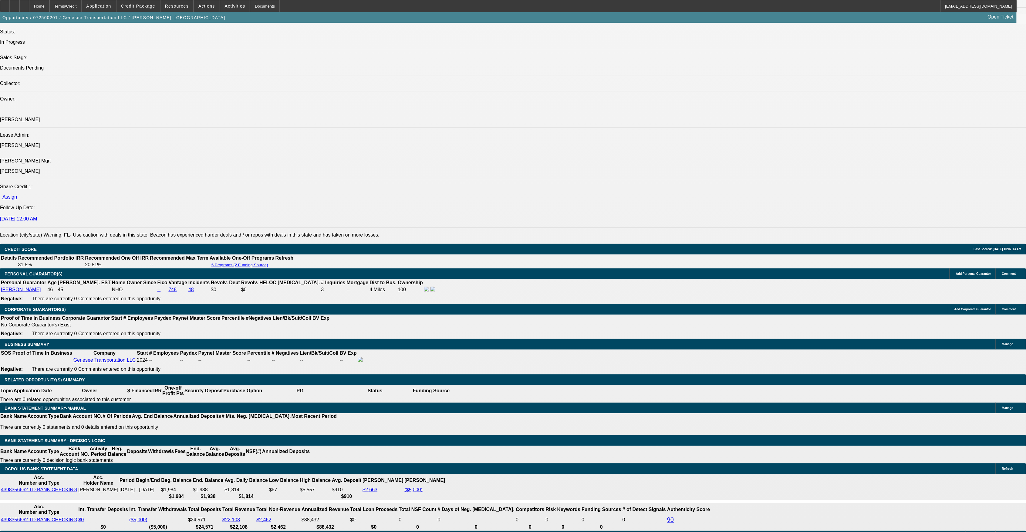
scroll to position [688, 0]
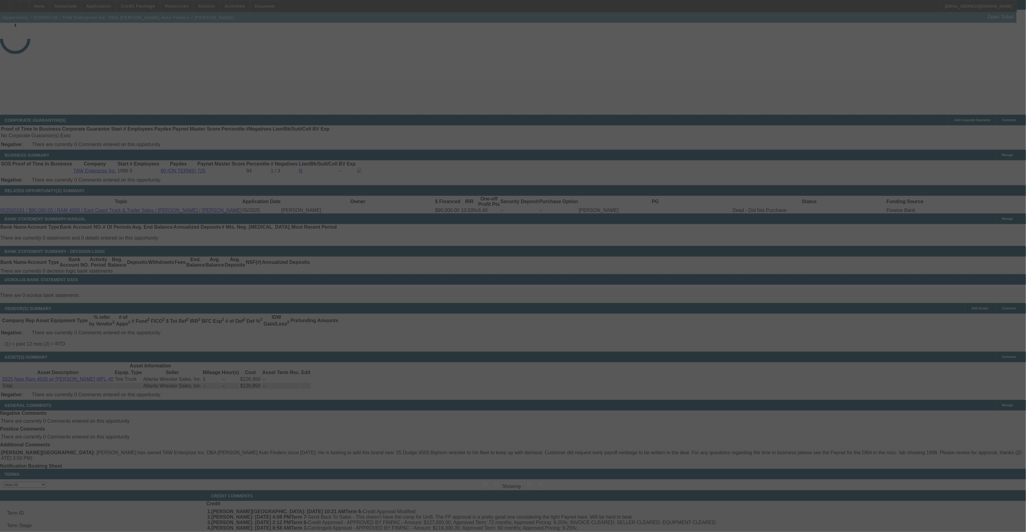
scroll to position [209, 0]
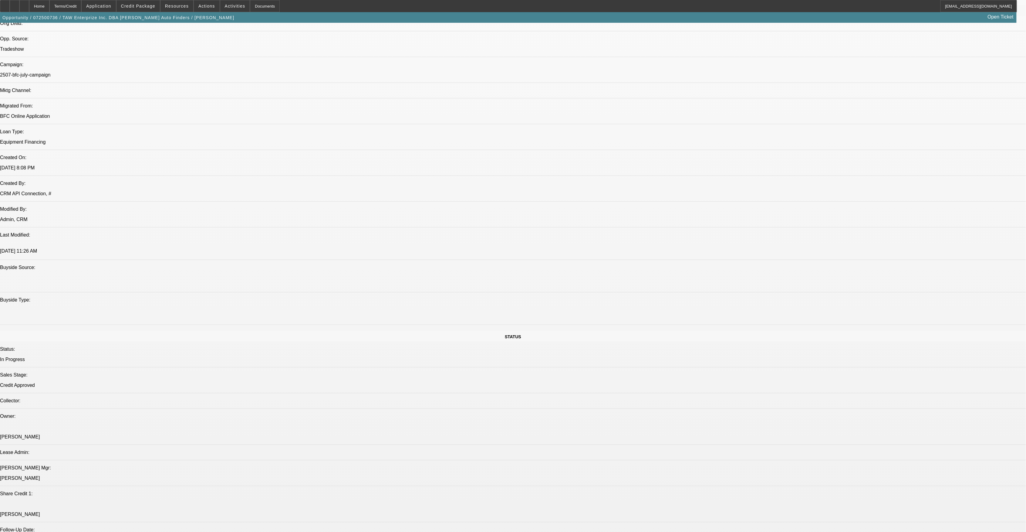
select select "0"
select select "0.1"
select select "0"
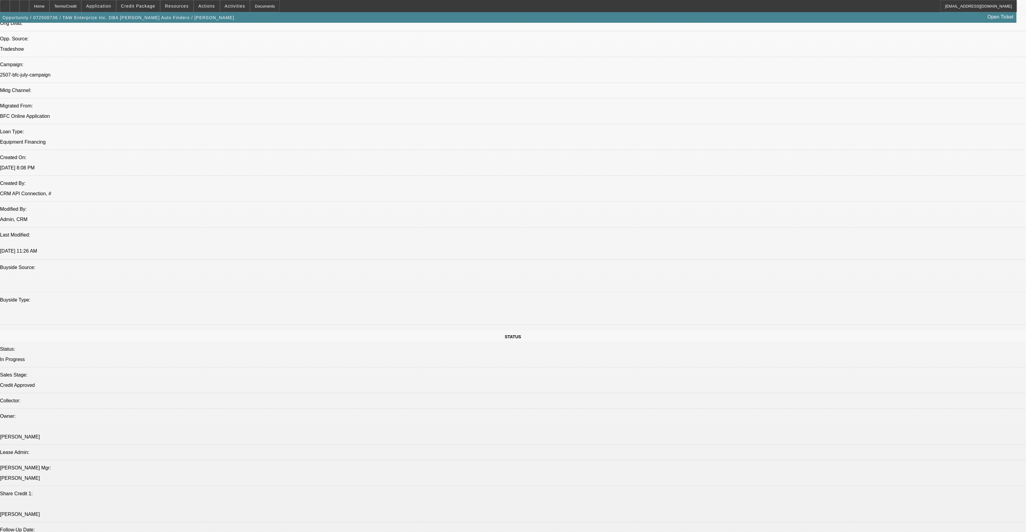
select select "0.1"
select select "0"
select select "0.1"
select select "0"
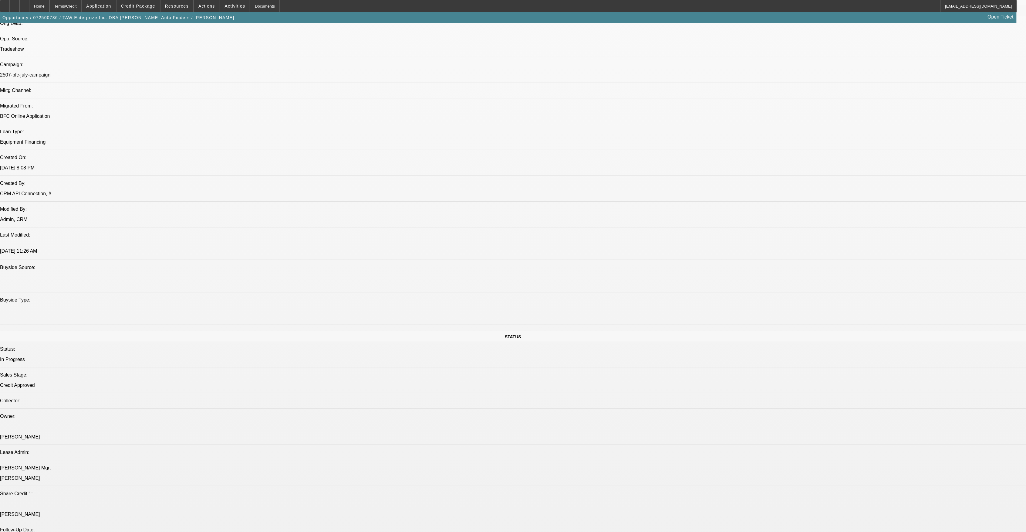
select select "0"
select select "0.1"
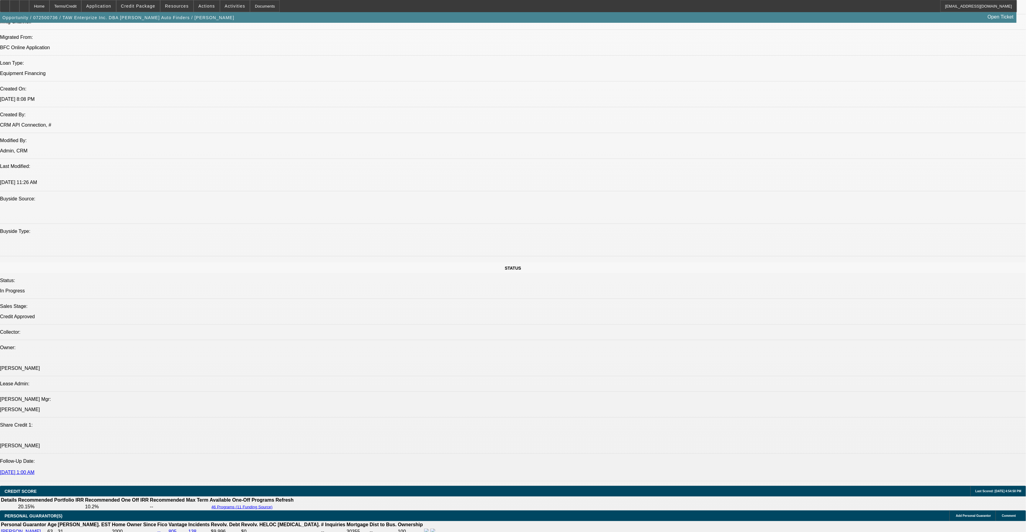
select select "1"
select select "3"
select select "6"
select select "1"
select select "2"
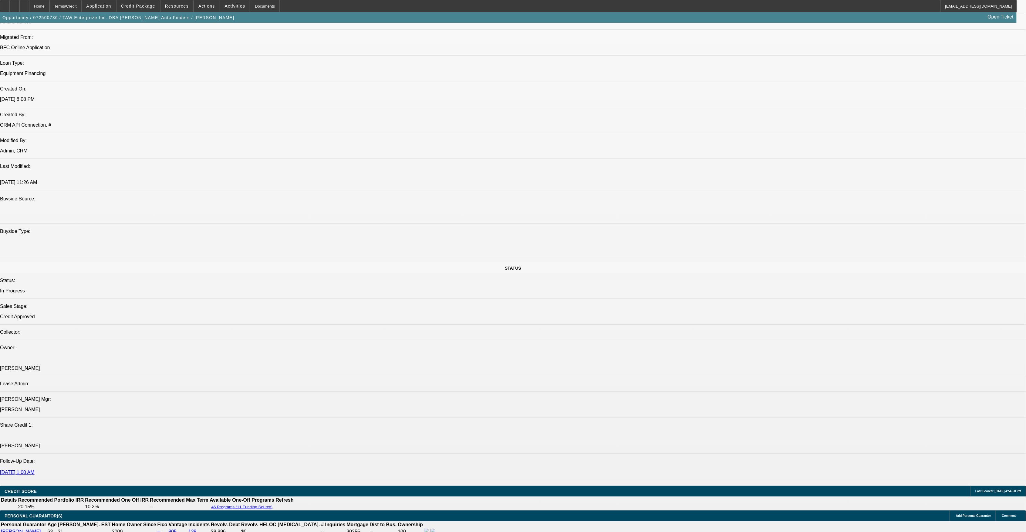
select select "4"
select select "1"
select select "2"
select select "4"
select select "1"
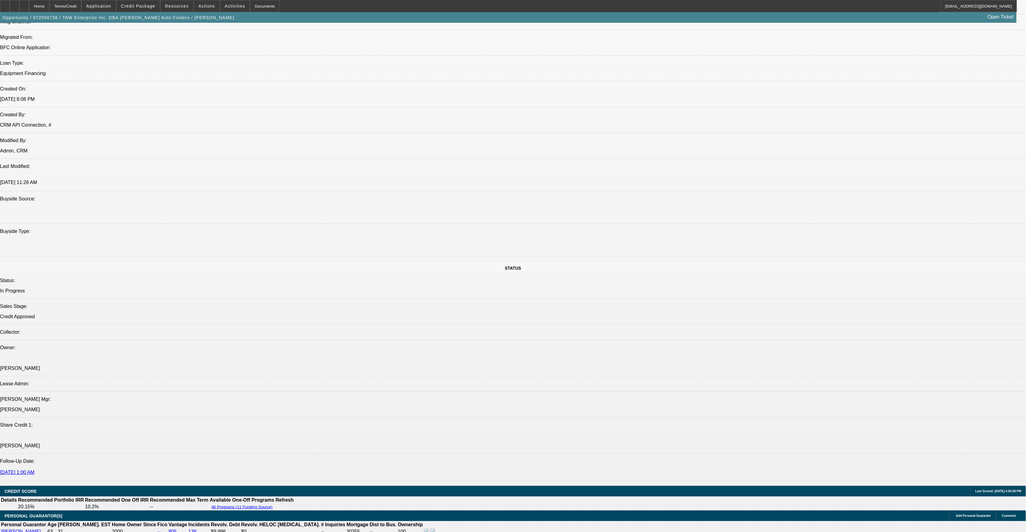
select select "3"
select select "4"
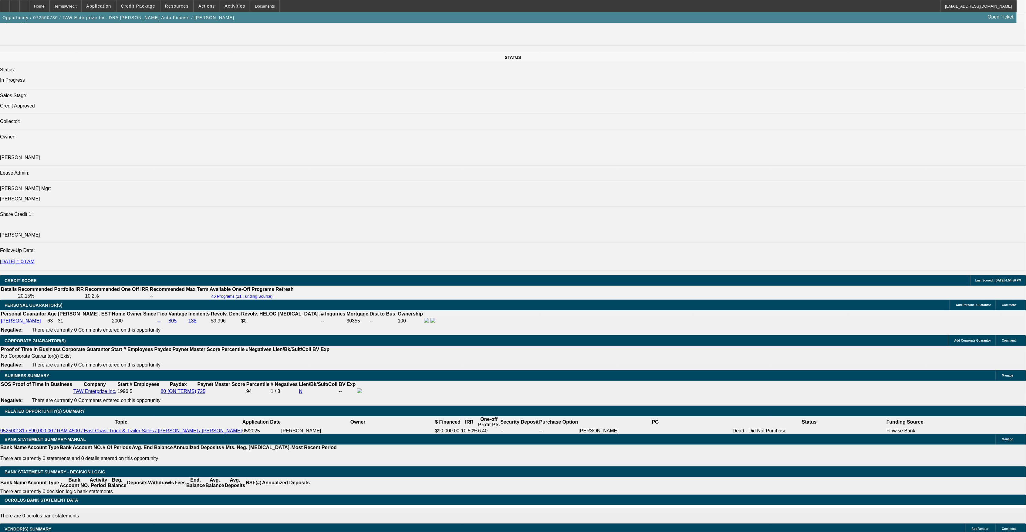
scroll to position [654, 0]
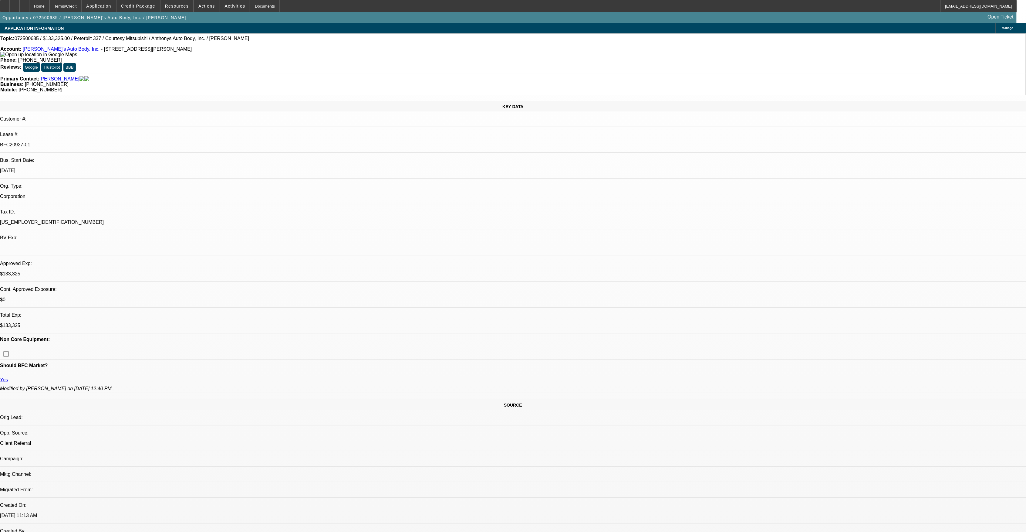
select select "0"
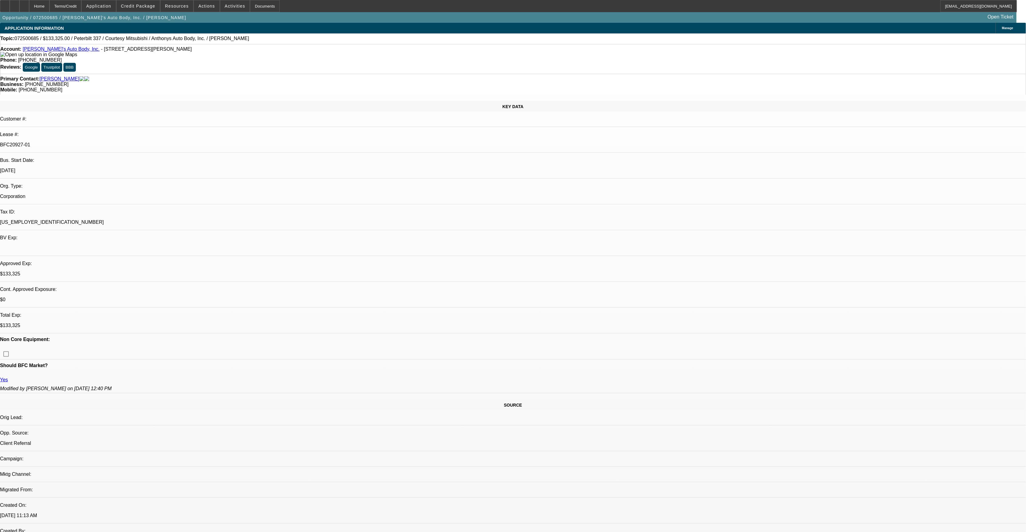
select select "0"
select select "0.15"
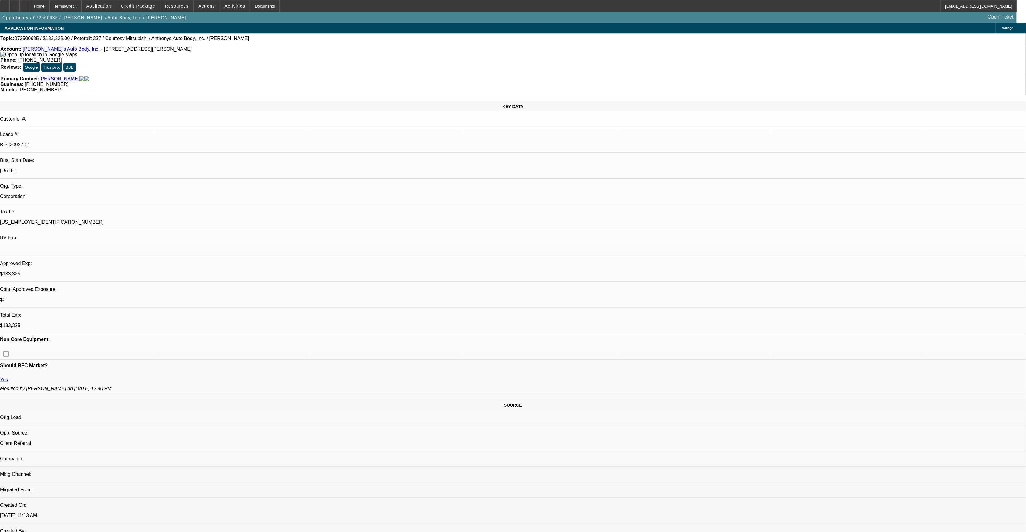
select select "0"
select select "1"
select select "3"
select select "6"
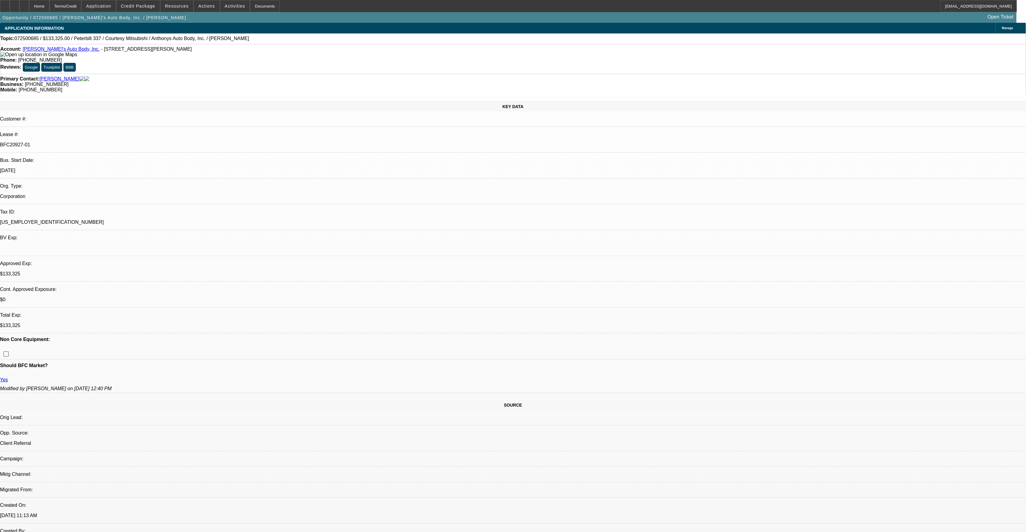
select select "1"
select select "6"
select select "1"
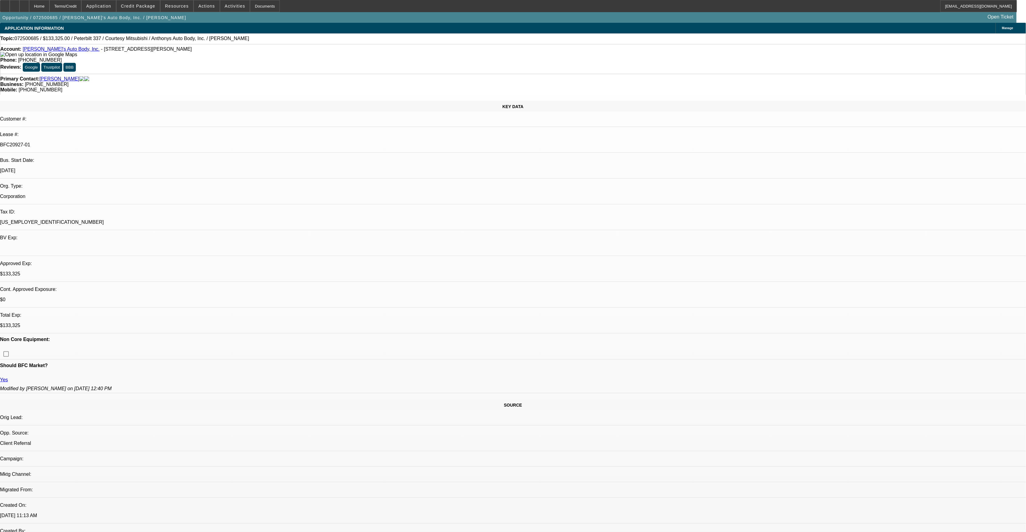
select select "6"
select select "1"
select select "6"
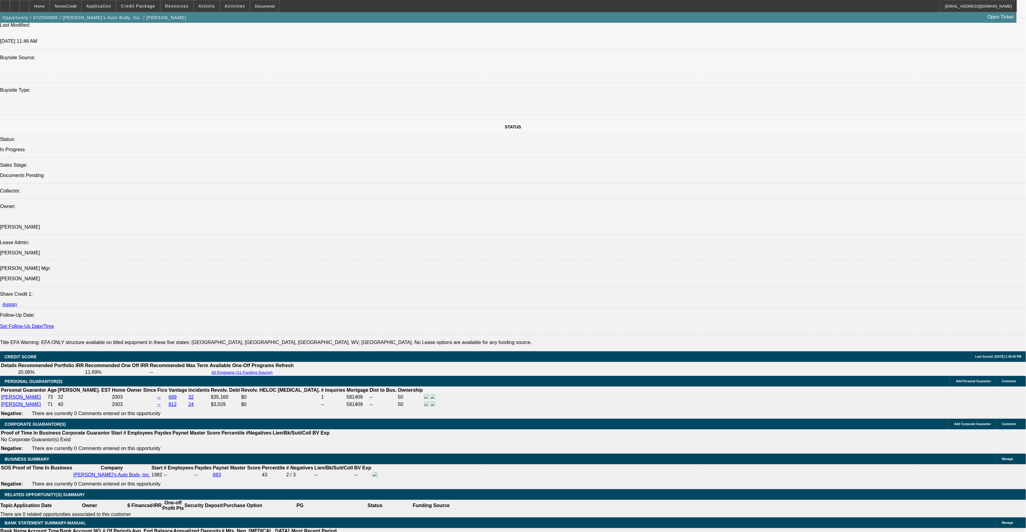
scroll to position [607, 0]
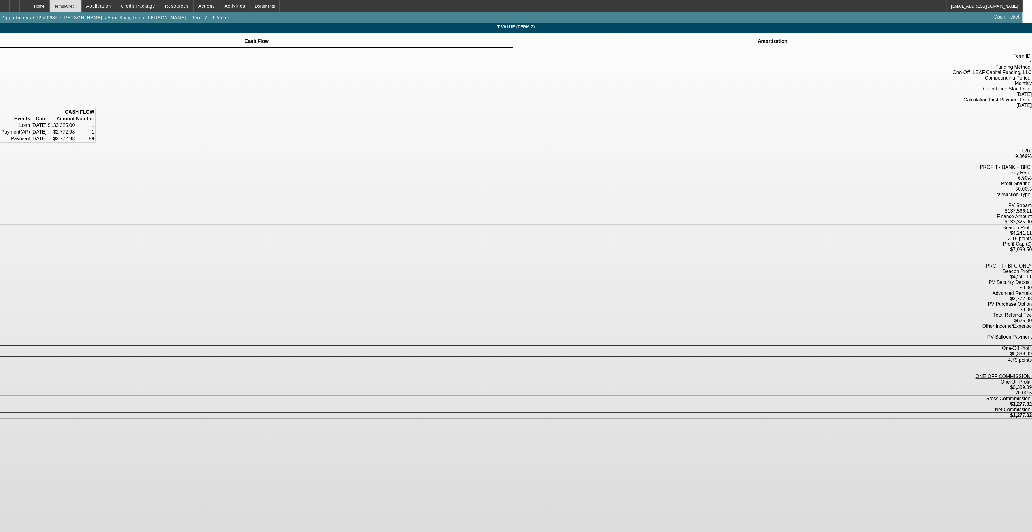
click at [81, 7] on div "Terms/Credit" at bounding box center [65, 6] width 32 height 12
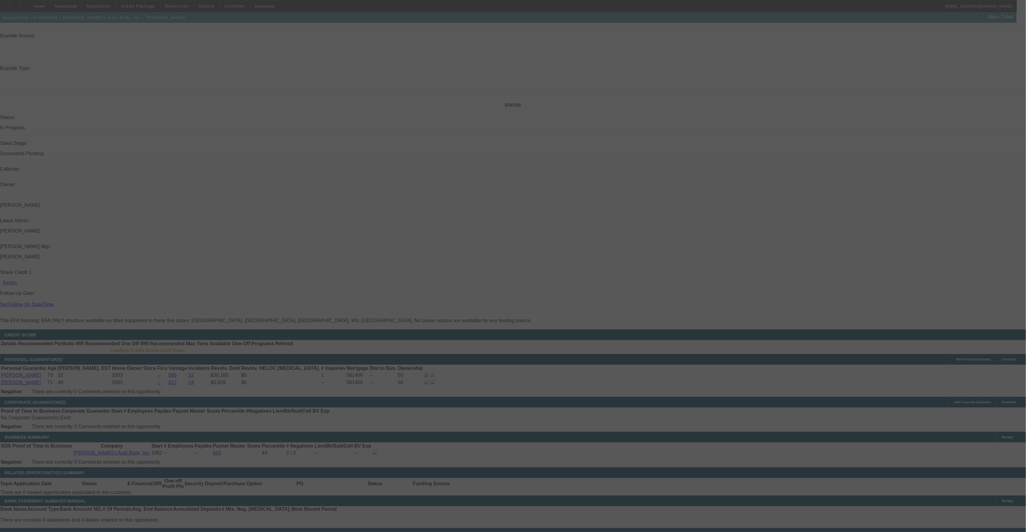
scroll to position [600, 0]
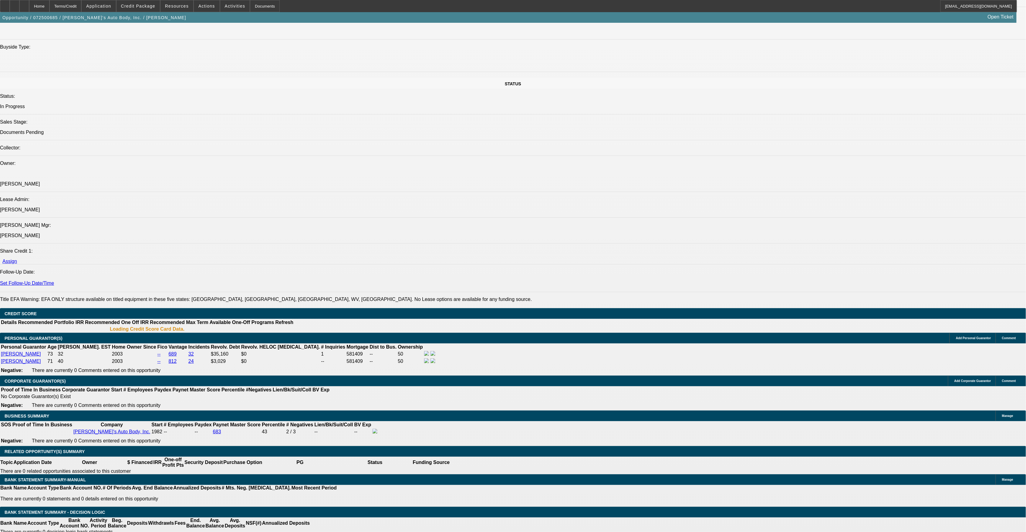
select select "0"
select select "3"
select select "0"
select select "6"
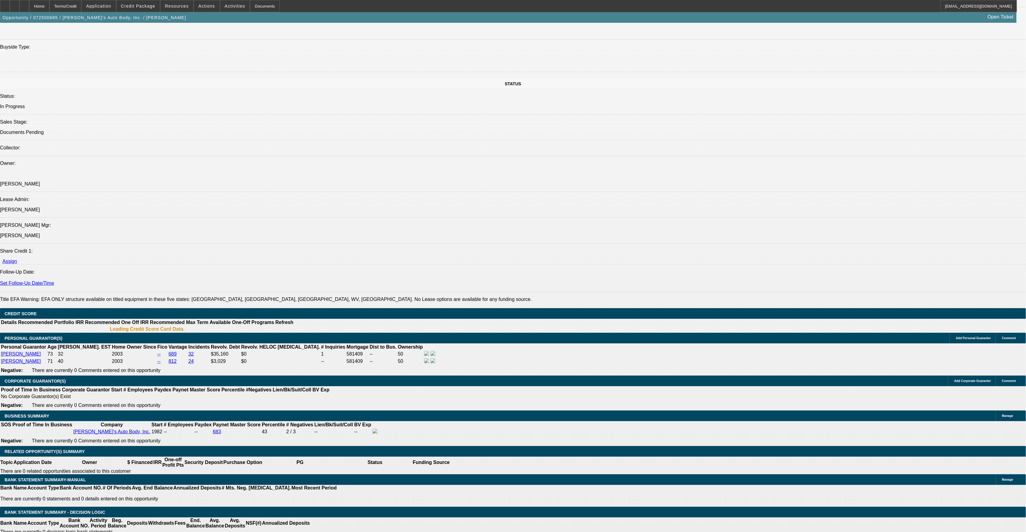
select select "0"
select select "6"
select select "0"
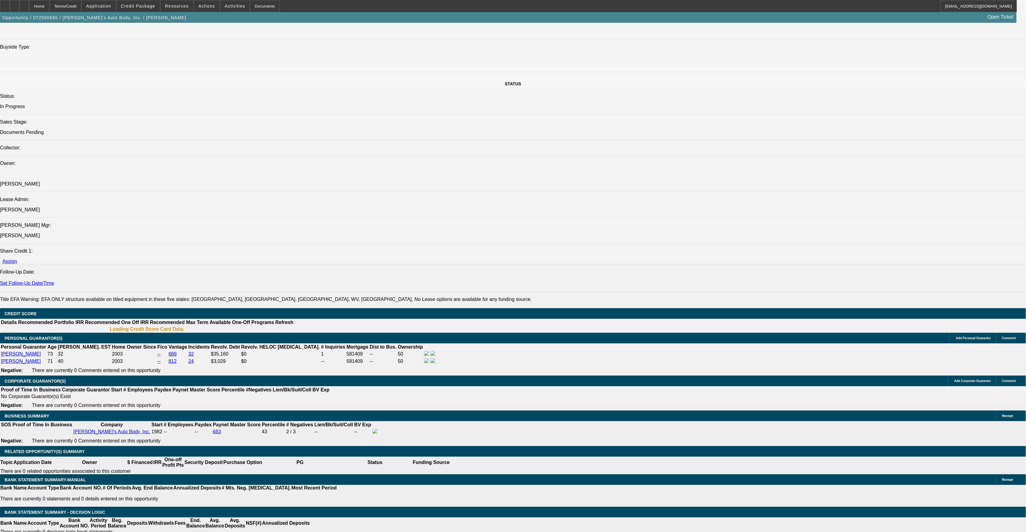
select select "0"
select select "6"
select select "0.15"
select select "0"
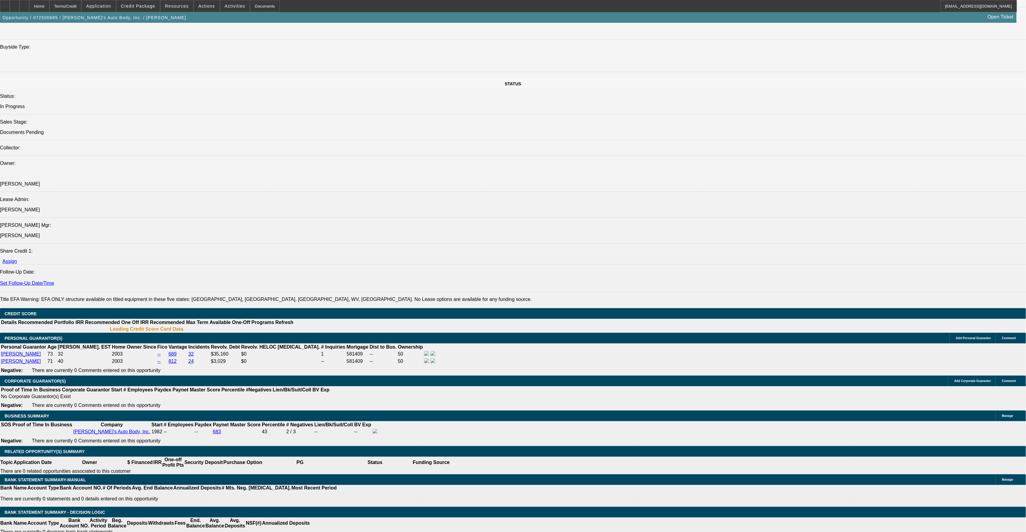
select select "0"
select select "6"
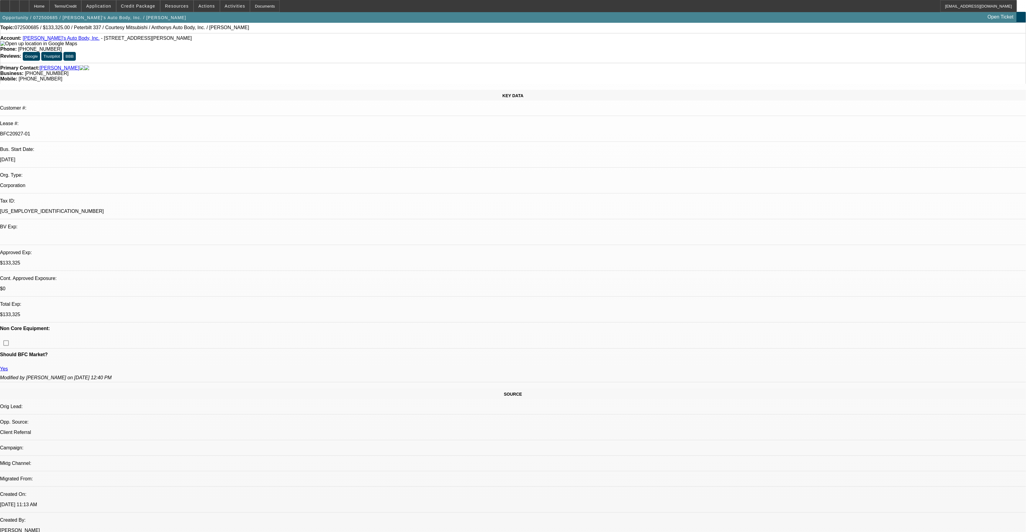
scroll to position [0, 0]
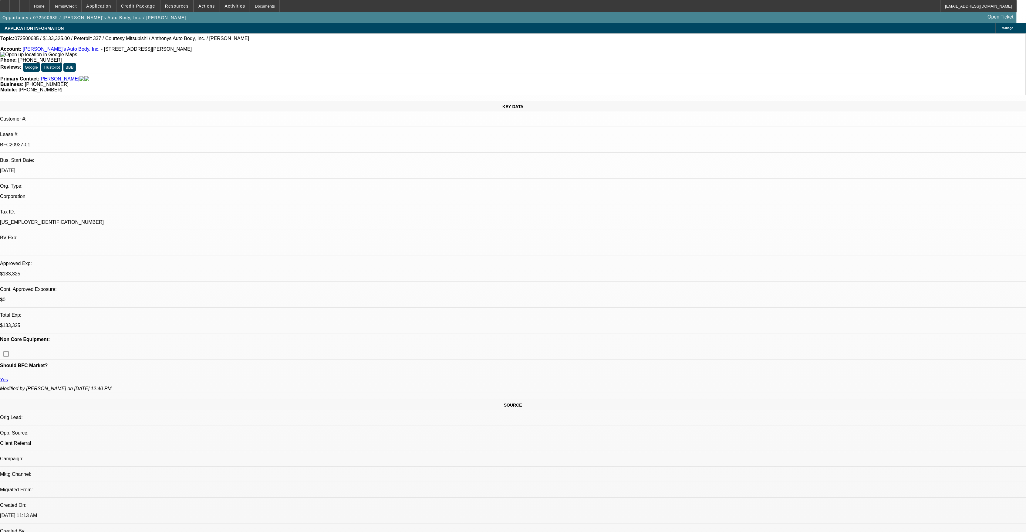
click at [63, 52] on link "Anthony's Auto Body, Inc." at bounding box center [61, 48] width 77 height 5
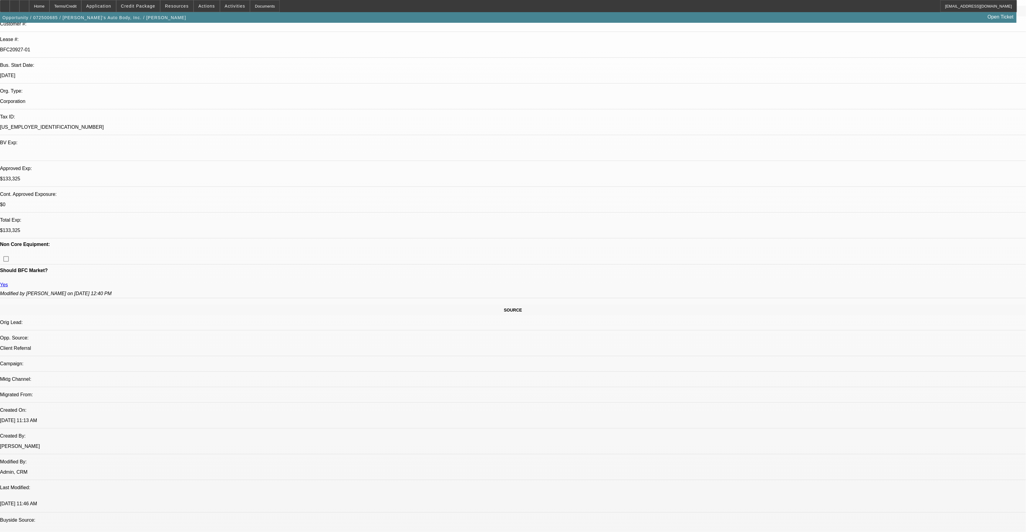
scroll to position [81, 0]
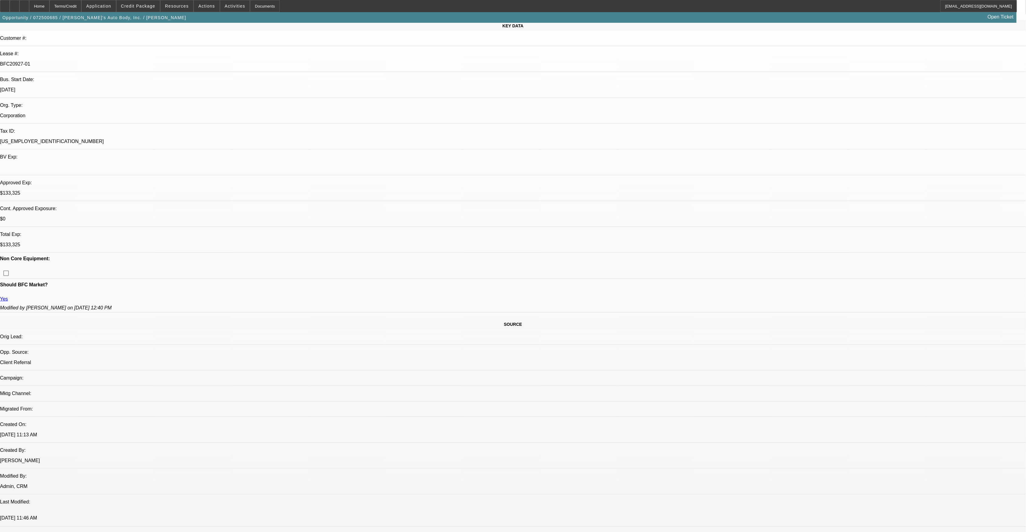
drag, startPoint x: 305, startPoint y: 394, endPoint x: 323, endPoint y: 367, distance: 32.5
click at [141, 6] on span "Credit Package" at bounding box center [138, 6] width 34 height 5
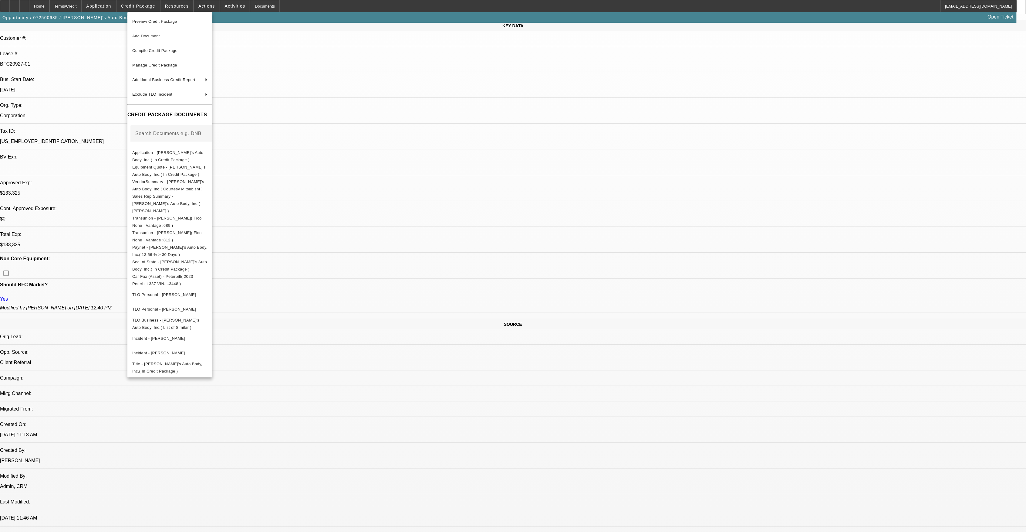
drag, startPoint x: 452, startPoint y: 362, endPoint x: 441, endPoint y: 354, distance: 13.7
click at [453, 362] on div at bounding box center [513, 266] width 1026 height 532
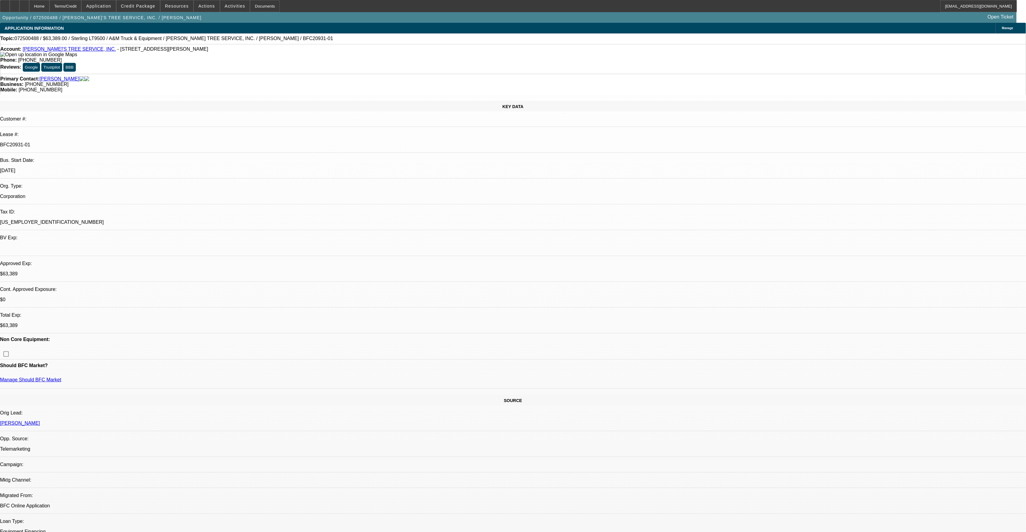
select select "0"
select select "2"
select select "0.1"
select select "0"
select select "2"
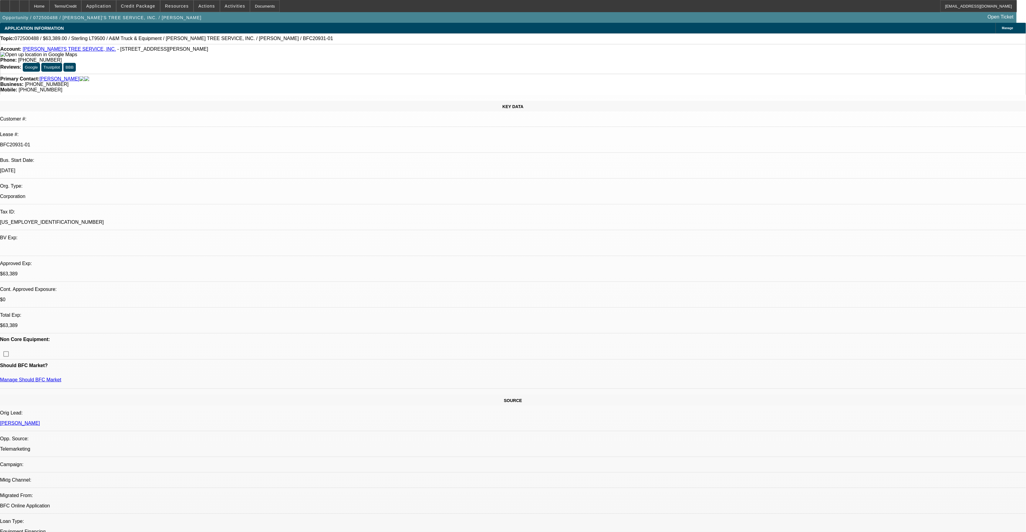
select select "0.1"
select select "0"
select select "2"
select select "0.1"
select select "0"
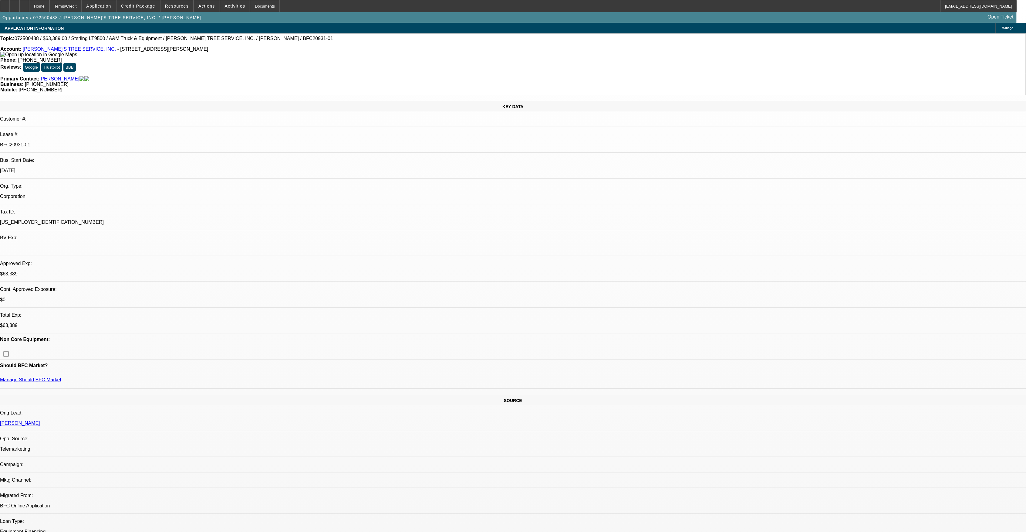
select select "2"
select select "0.1"
select select "1"
select select "2"
select select "4"
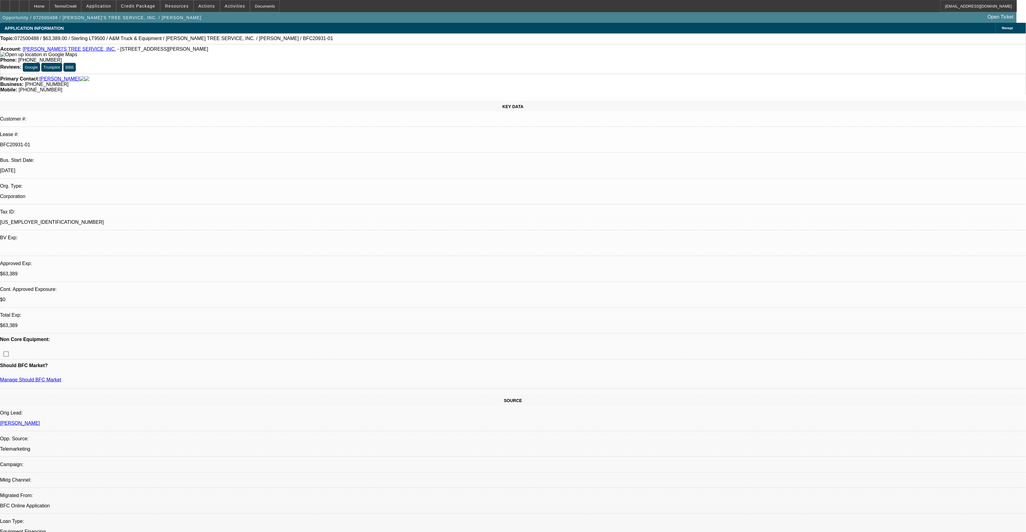
select select "1"
select select "2"
select select "4"
select select "1"
select select "2"
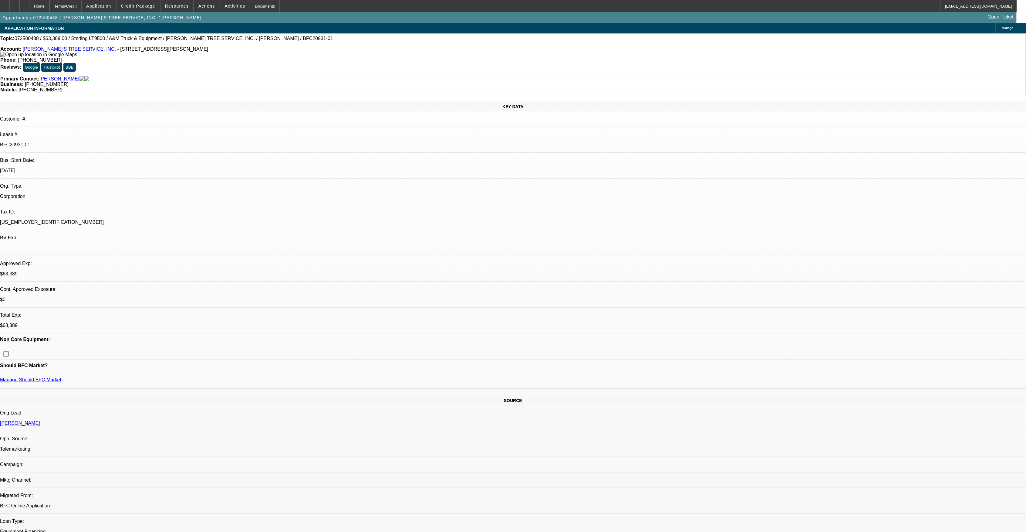
select select "4"
select select "1"
select select "2"
select select "4"
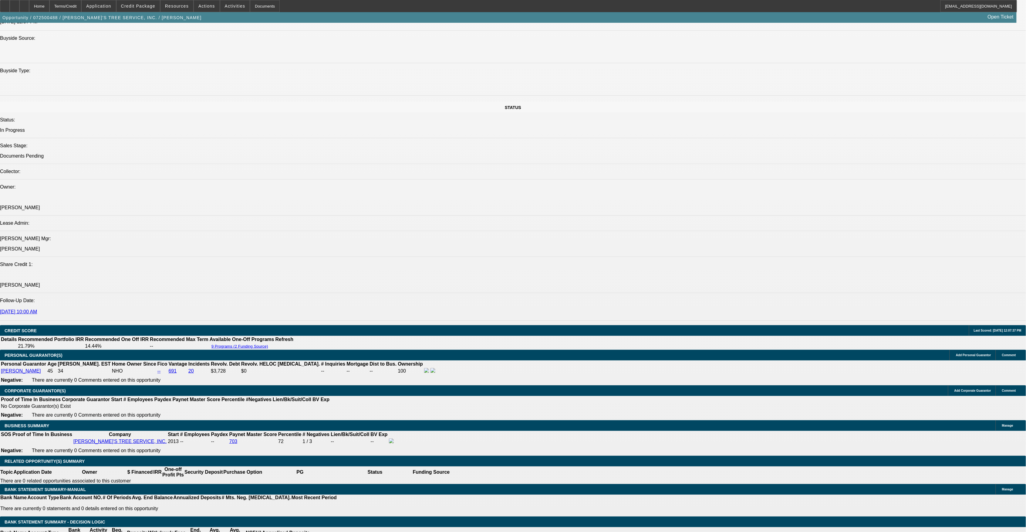
scroll to position [40, 0]
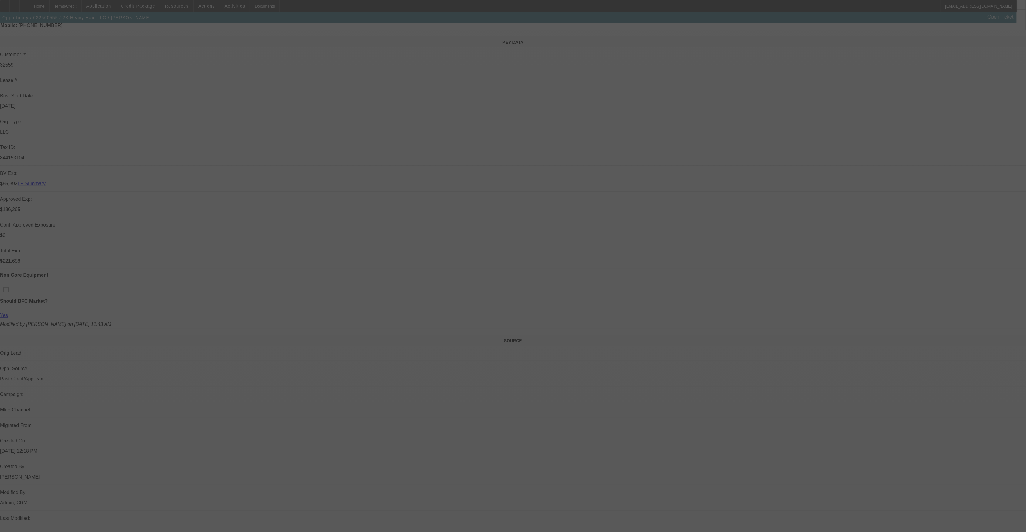
scroll to position [81, 0]
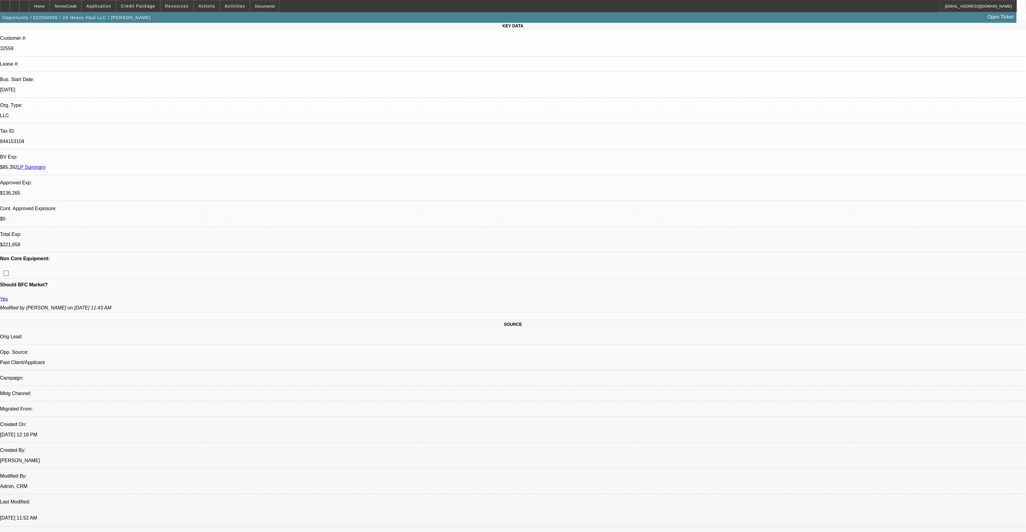
select select "0"
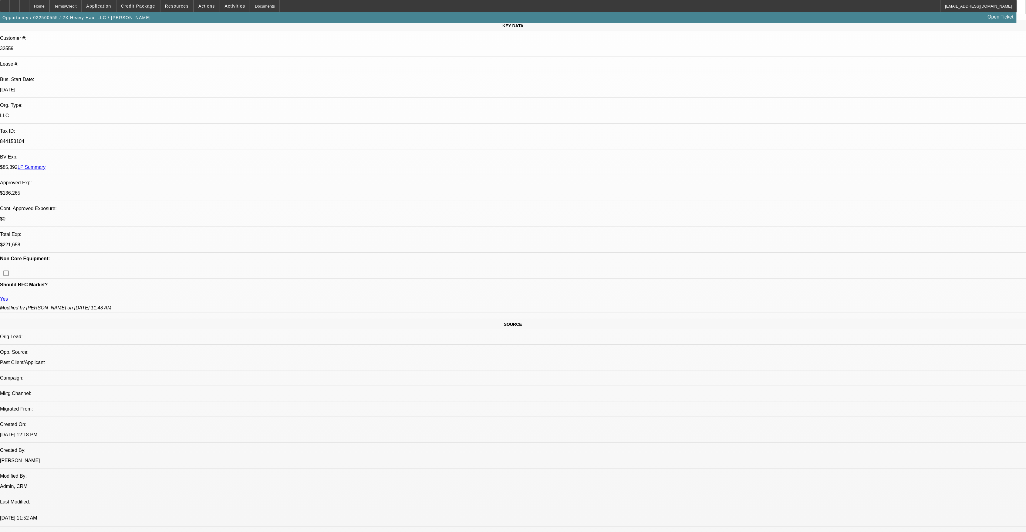
select select "0"
select select "0.1"
select select "2"
select select "0"
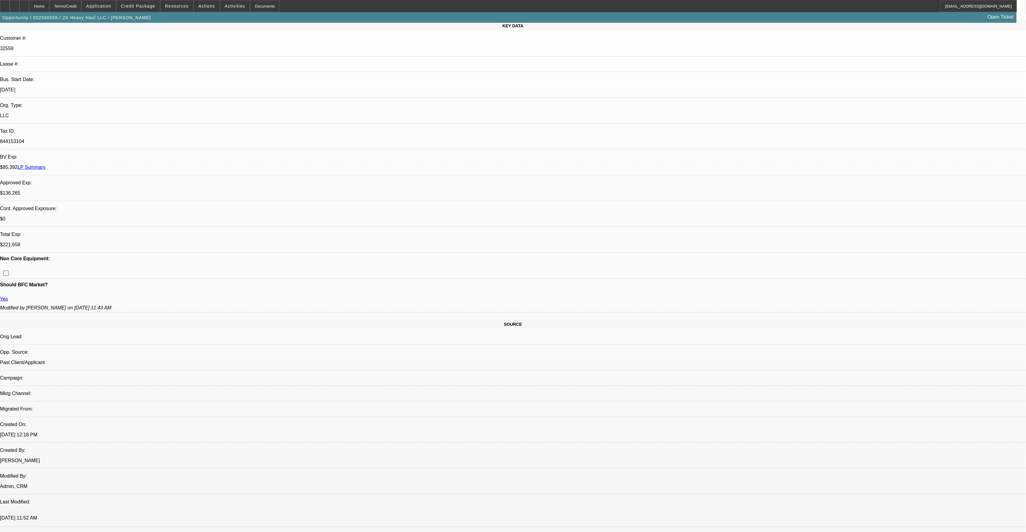
select select "2"
select select "0"
select select "1"
select select "6"
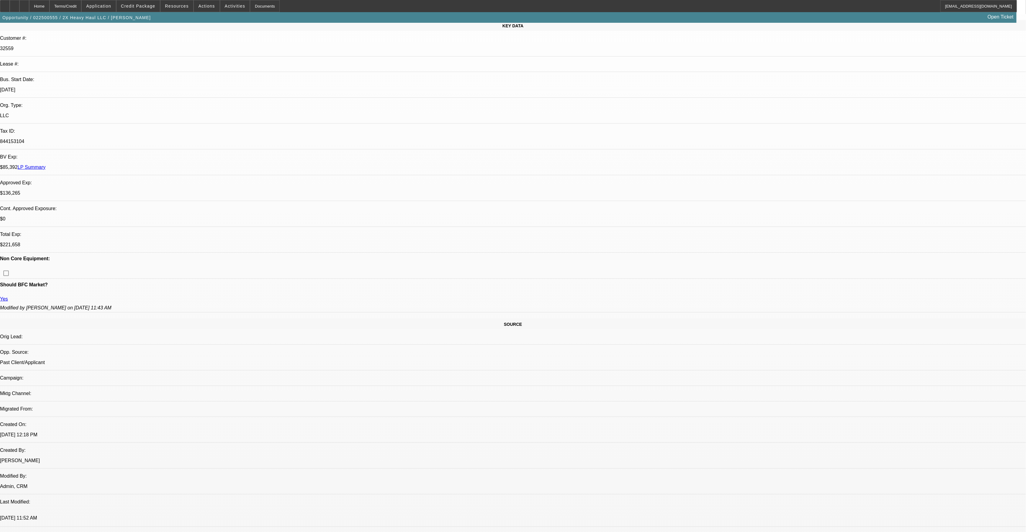
select select "1"
select select "6"
select select "1"
select select "2"
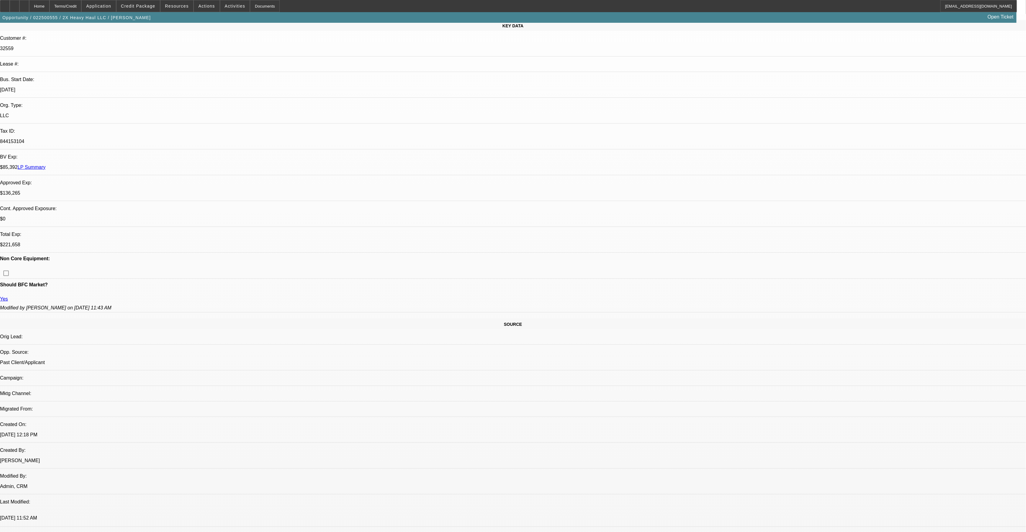
select select "6"
select select "1"
select select "2"
select select "6"
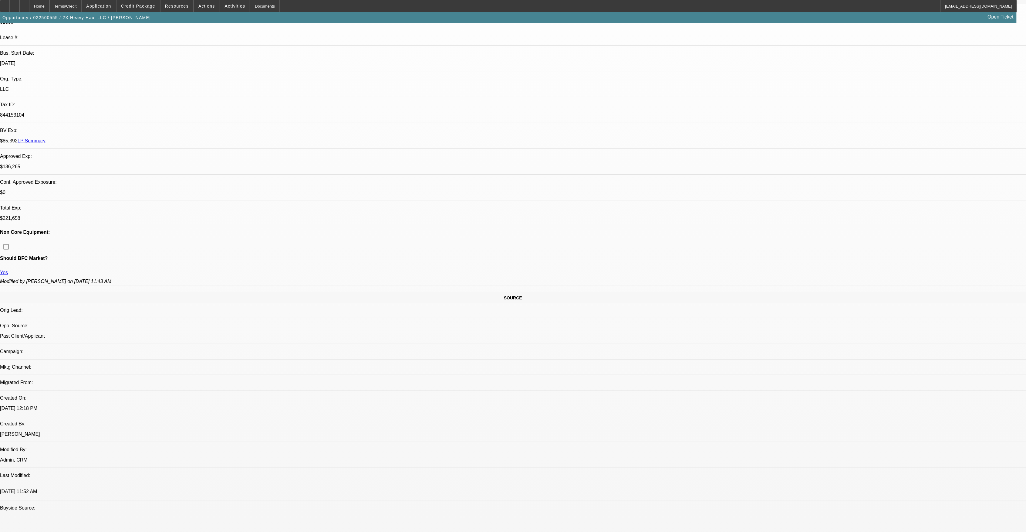
scroll to position [121, 0]
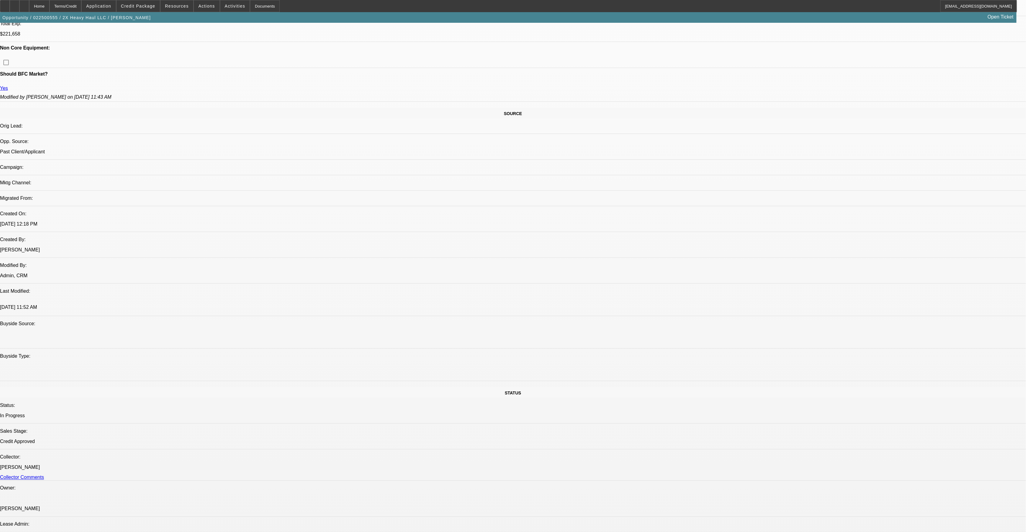
scroll to position [323, 0]
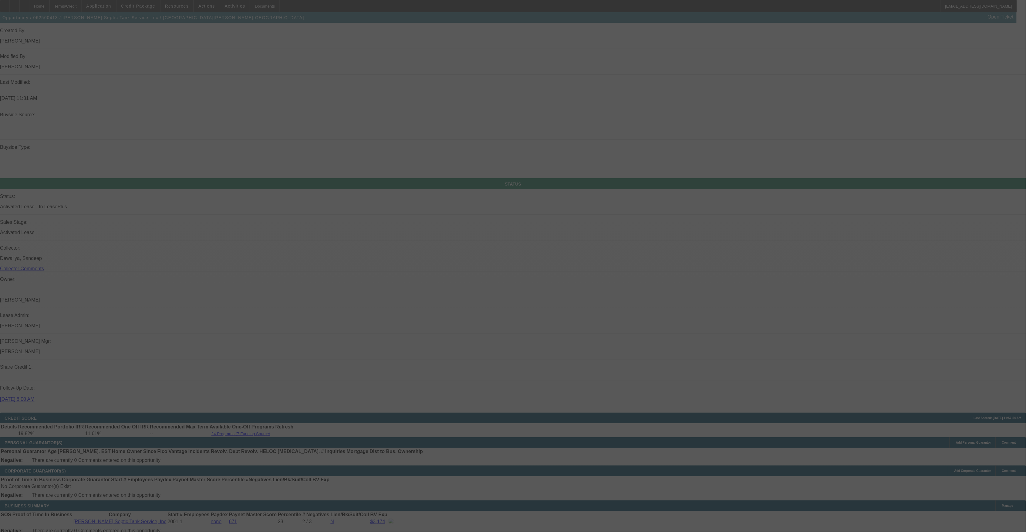
scroll to position [518, 0]
